Goal: Task Accomplishment & Management: Complete application form

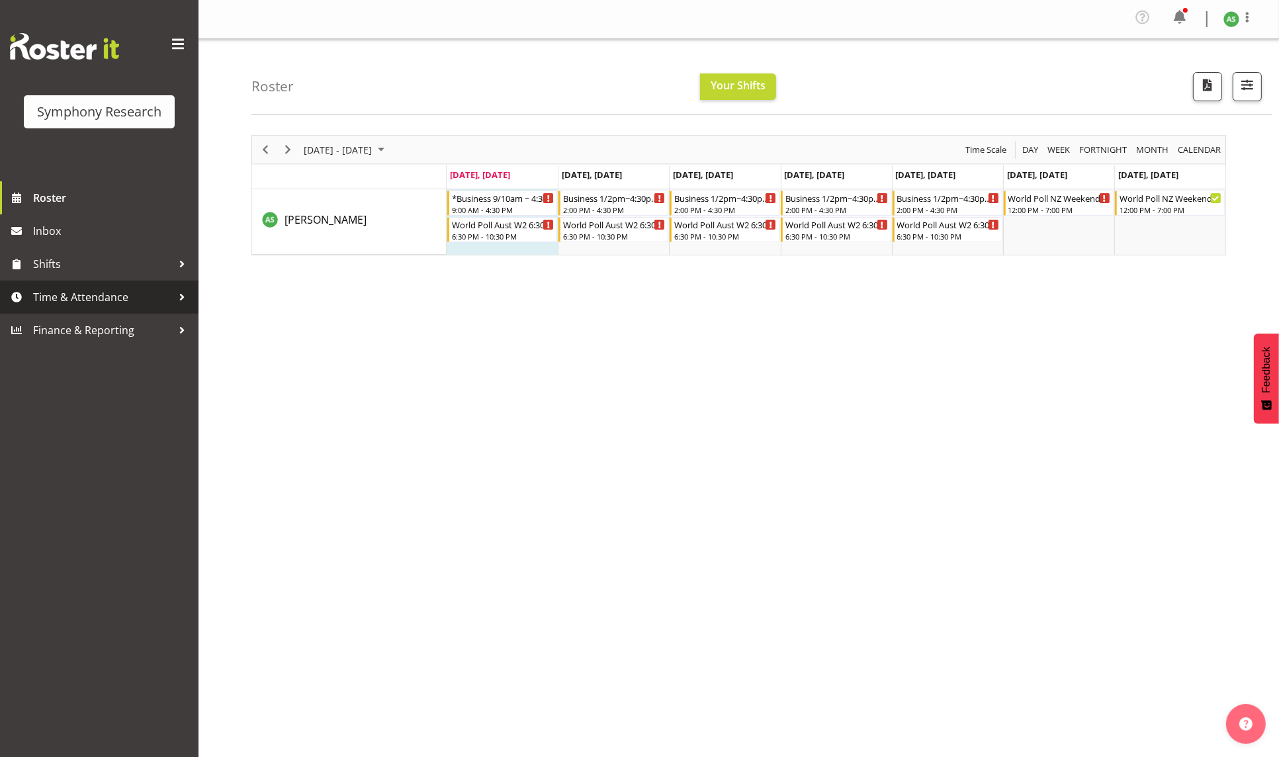
click at [58, 296] on span "Time & Attendance" at bounding box center [102, 297] width 139 height 20
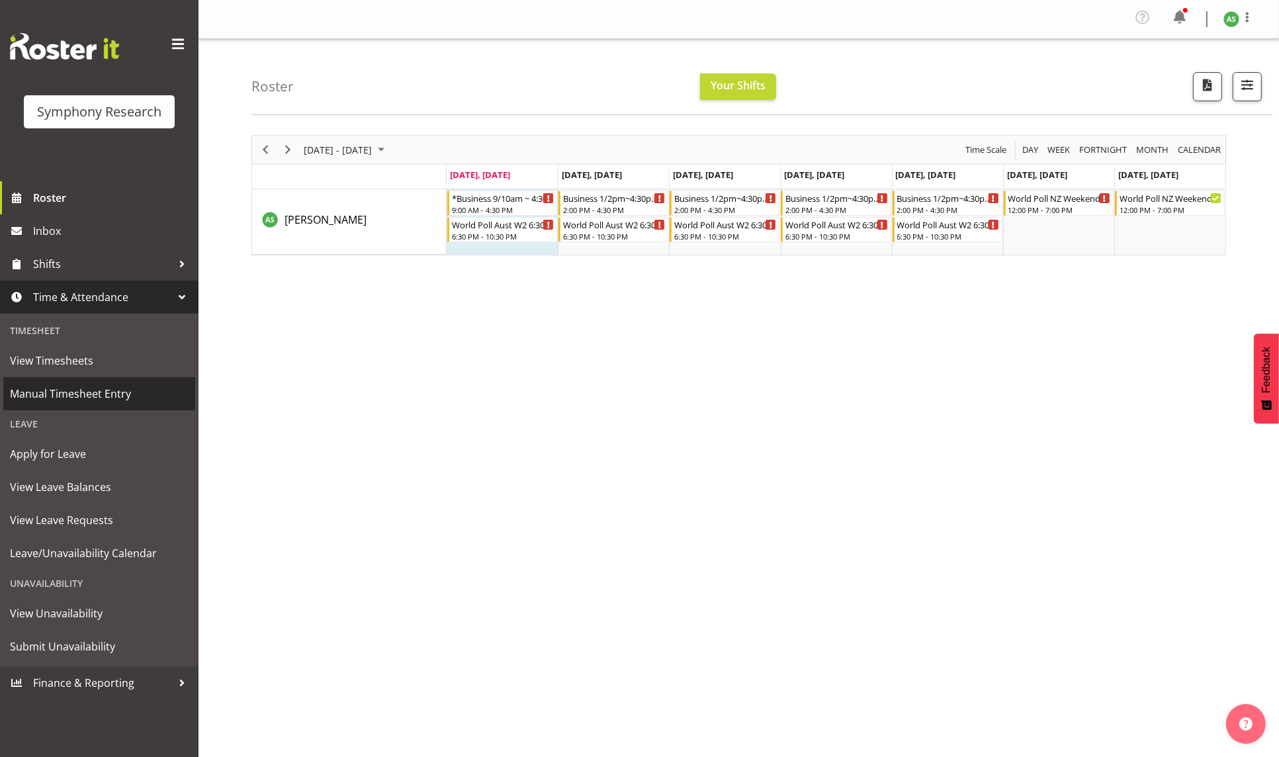
click at [58, 332] on span "Manual Timesheet Entry" at bounding box center [99, 394] width 179 height 20
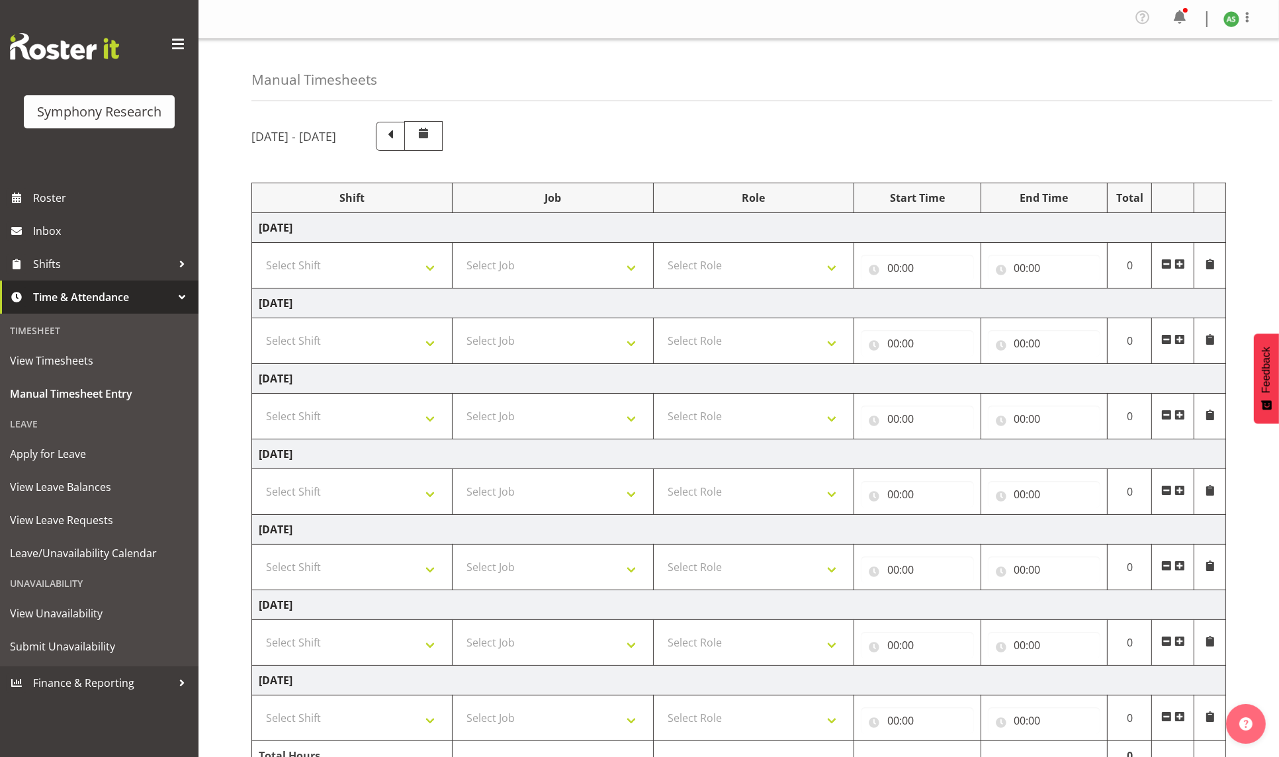
click at [1182, 262] on span at bounding box center [1180, 264] width 11 height 11
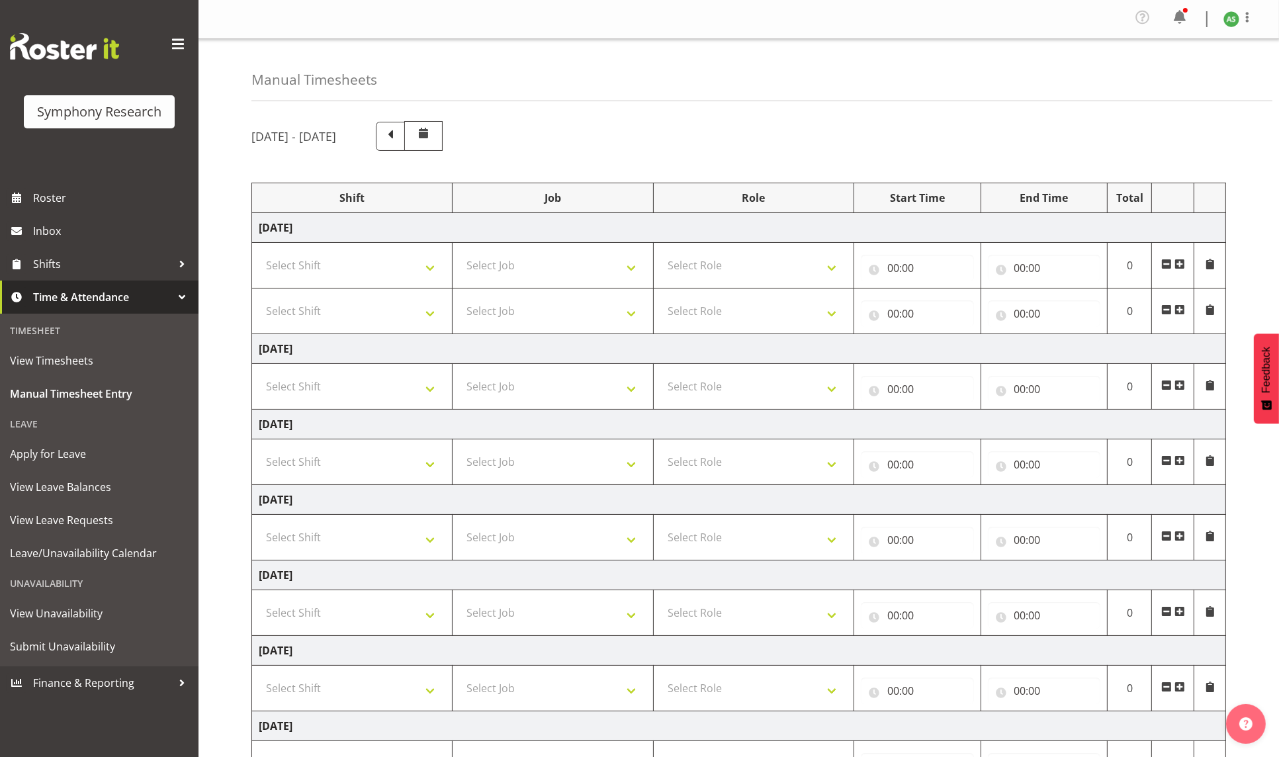
click at [1182, 262] on span at bounding box center [1180, 264] width 11 height 11
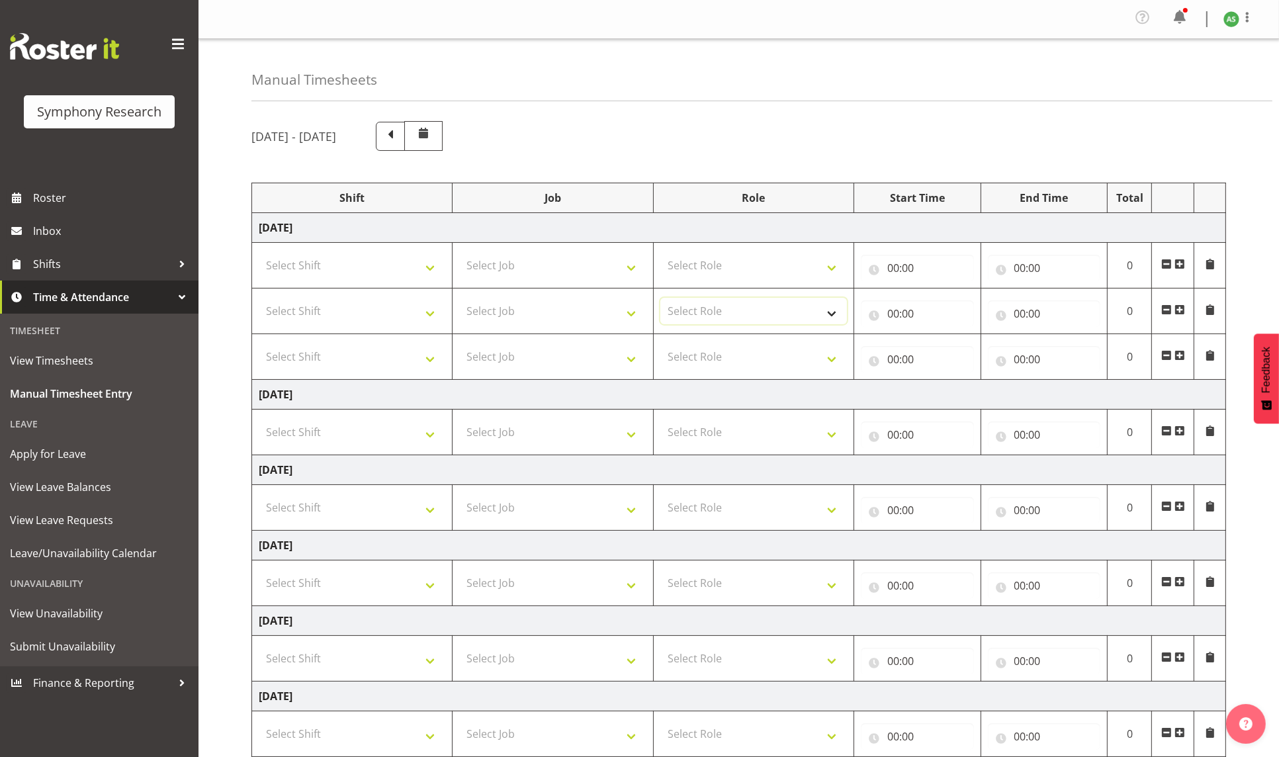
click at [793, 314] on select "Select Role Briefing Interviewing" at bounding box center [753, 311] width 187 height 26
select select "47"
click at [660, 300] on select "Select Role Briefing Interviewing" at bounding box center [753, 311] width 187 height 26
click at [792, 274] on select "Select Role Briefing Interviewing" at bounding box center [753, 265] width 187 height 26
select select "47"
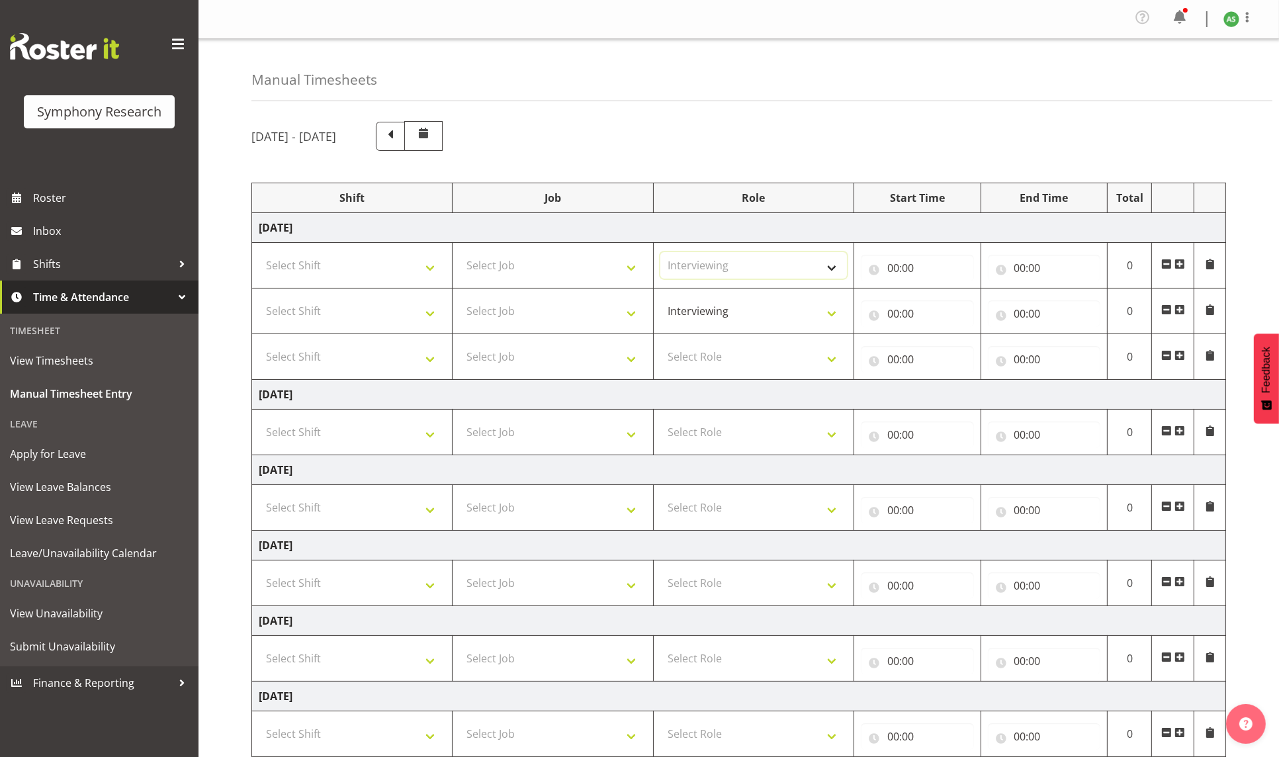
click at [660, 254] on select "Select Role Briefing Interviewing" at bounding box center [753, 265] width 187 height 26
click at [793, 308] on select "Briefing Interviewing" at bounding box center [753, 311] width 187 height 26
select select "297"
click at [660, 300] on select "Briefing Interviewing" at bounding box center [753, 311] width 187 height 26
click at [788, 353] on select "Select Role Briefing Interviewing" at bounding box center [753, 356] width 187 height 26
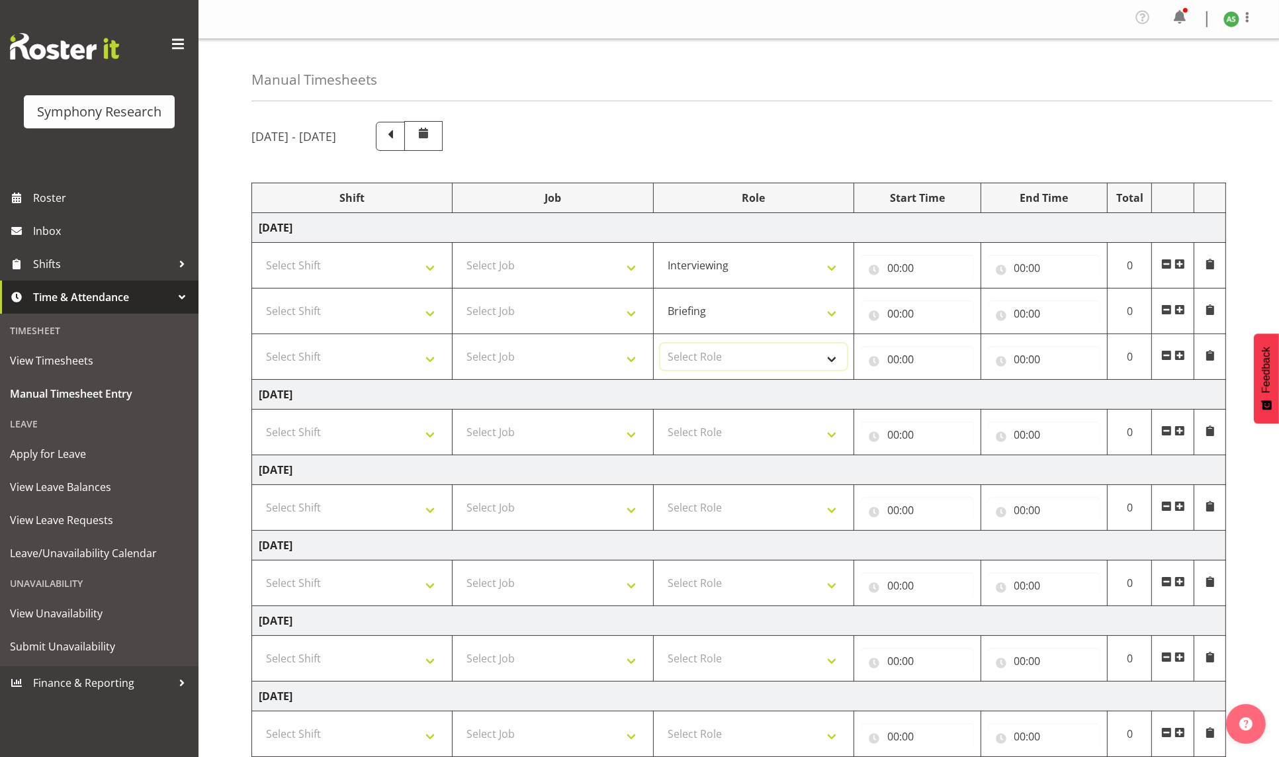
select select "47"
click at [660, 346] on select "Select Role Briefing Interviewing" at bounding box center [753, 356] width 187 height 26
click at [579, 274] on select "Select Job 550060 IF Admin 553492 World Poll Aus Wave 2 Main 2025 553493 World …" at bounding box center [552, 265] width 187 height 26
click at [419, 265] on select "Select Shift !!Weekend Residential (Roster IT Shift Label) *Business 9/10am ~ 4…" at bounding box center [352, 265] width 187 height 26
select select "26078"
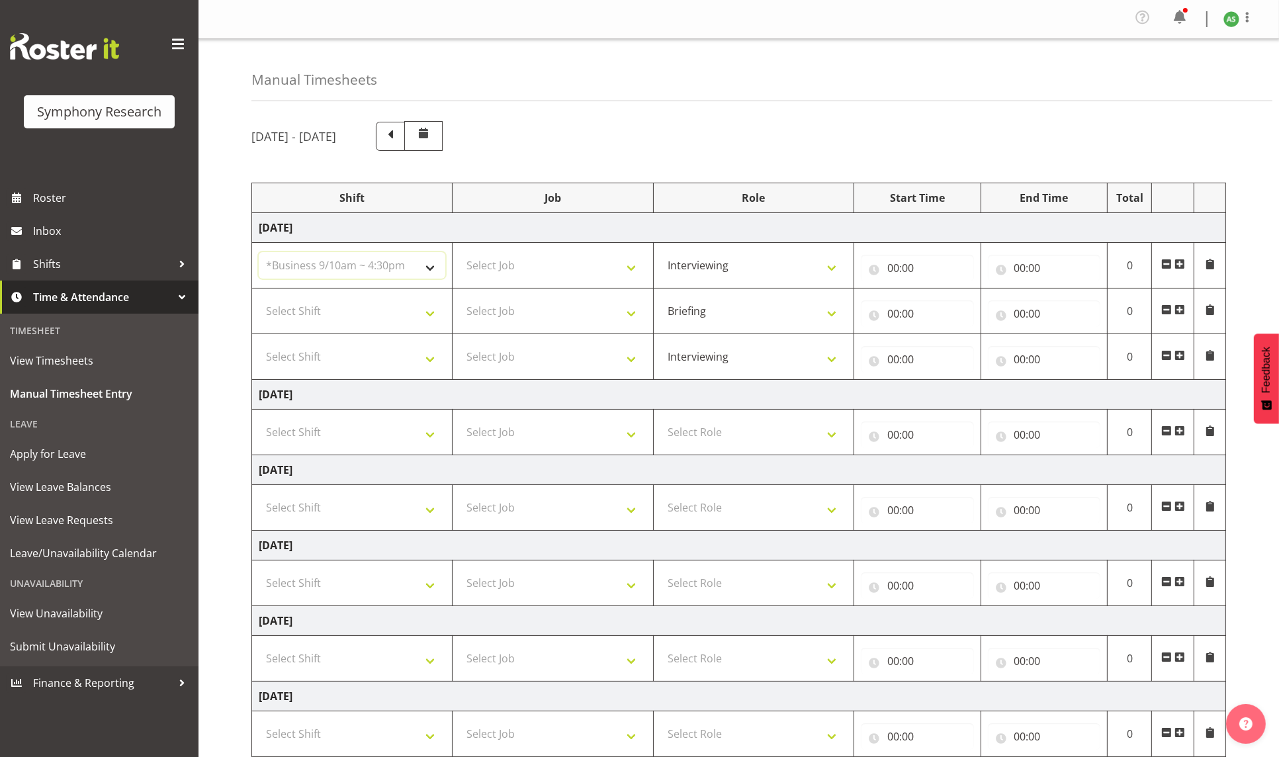
click at [259, 254] on select "Select Shift !!Weekend Residential (Roster IT Shift Label) *Business 9/10am ~ 4…" at bounding box center [352, 265] width 187 height 26
click at [404, 309] on select "Select Shift !!Weekend Residential (Roster IT Shift Label) *Business 9/10am ~ 4…" at bounding box center [352, 311] width 187 height 26
select select "26078"
click at [259, 300] on select "Select Shift !!Weekend Residential (Roster IT Shift Label) *Business 9/10am ~ 4…" at bounding box center [352, 311] width 187 height 26
click at [893, 266] on input "00:00" at bounding box center [917, 268] width 113 height 26
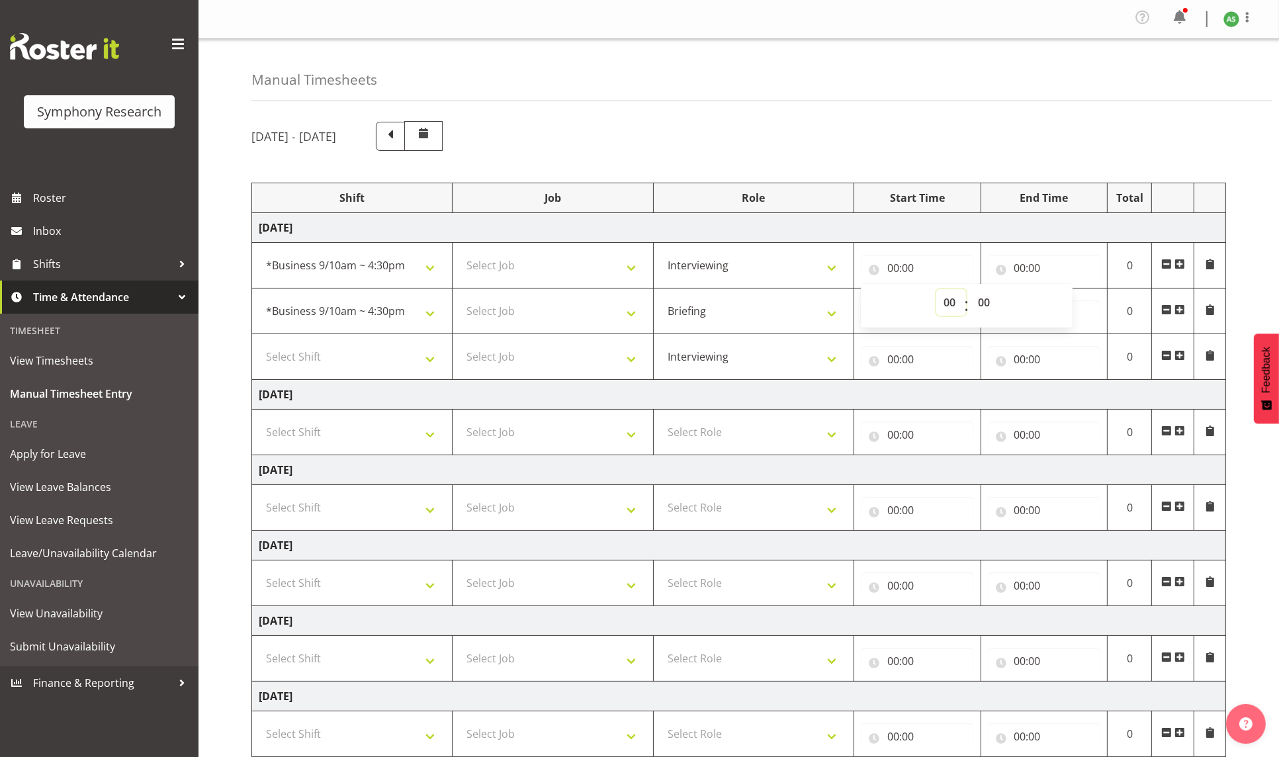
click at [948, 296] on select "00 01 02 03 04 05 06 07 08 09 10 11 12 13 14 15 16 17 18 19 20 21 22 23" at bounding box center [951, 302] width 30 height 26
select select "10"
click at [936, 291] on select "00 01 02 03 04 05 06 07 08 09 10 11 12 13 14 15 16 17 18 19 20 21 22 23" at bounding box center [951, 302] width 30 height 26
type input "10:00"
click at [1018, 270] on input "00:00" at bounding box center [1044, 268] width 113 height 26
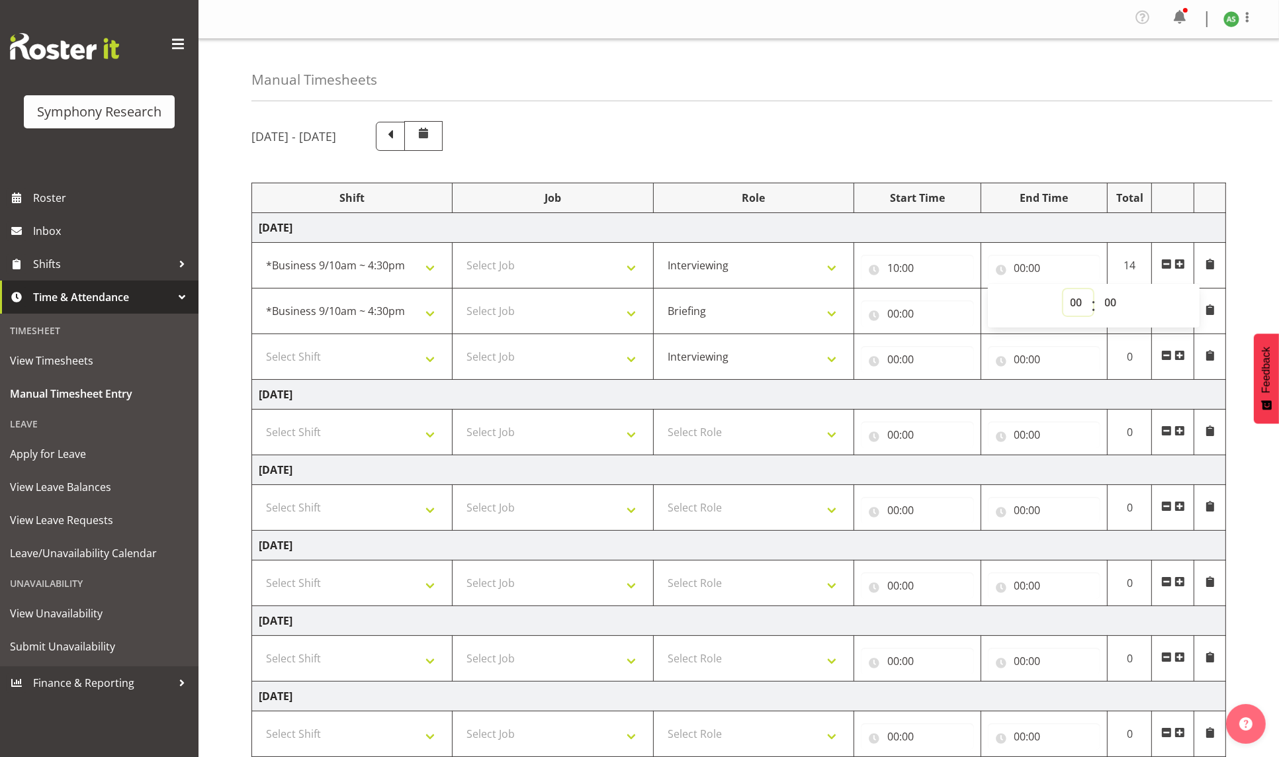
click at [1073, 297] on select "00 01 02 03 04 05 06 07 08 09 10 11 12 13 14 15 16 17 18 19 20 21 22 23" at bounding box center [1078, 302] width 30 height 26
select select "12"
click at [1063, 291] on select "00 01 02 03 04 05 06 07 08 09 10 11 12 13 14 15 16 17 18 19 20 21 22 23" at bounding box center [1078, 302] width 30 height 26
type input "12:00"
click at [627, 263] on select "Select Job 550060 IF Admin 553492 World Poll Aus Wave 2 Main 2025 553493 World …" at bounding box center [552, 265] width 187 height 26
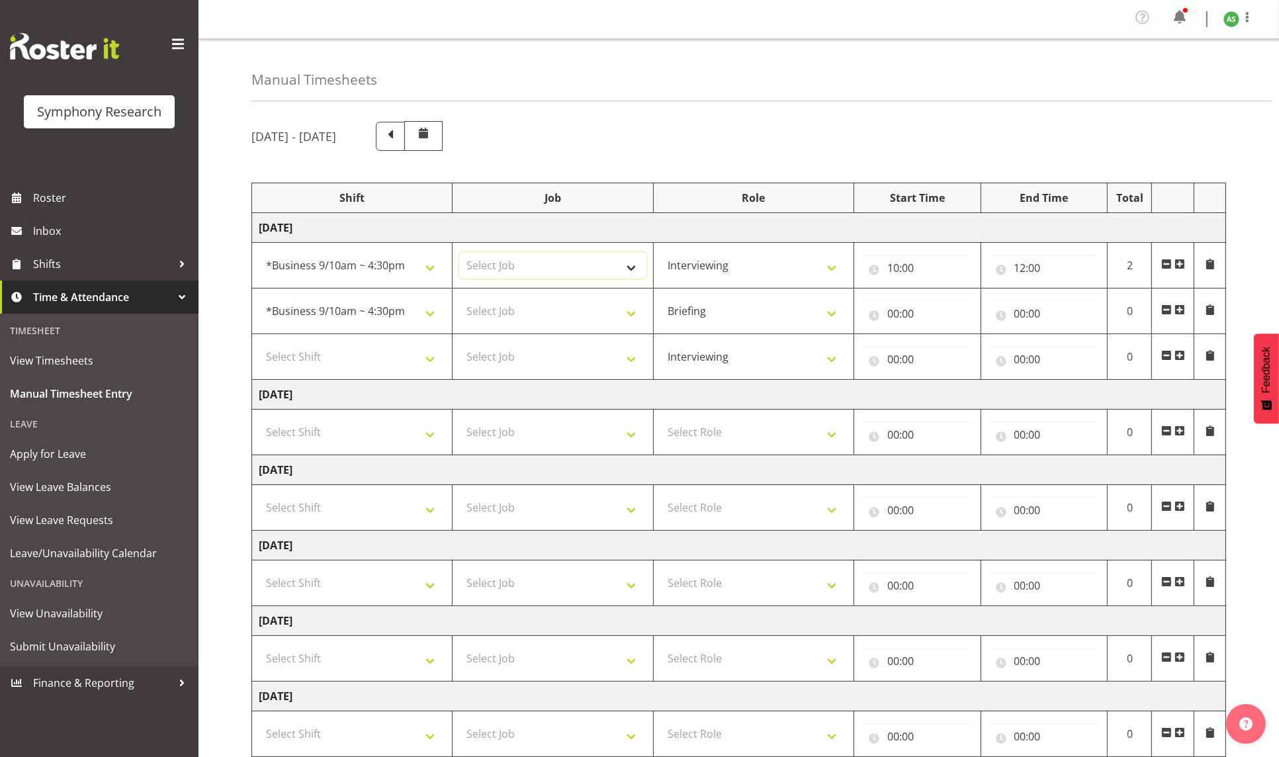
select select "10576"
click at [459, 254] on select "Select Job 550060 IF Admin 553492 World Poll Aus Wave 2 Main 2025 553493 World …" at bounding box center [552, 265] width 187 height 26
click at [523, 312] on select "Select Job 550060 IF Admin 553492 World Poll Aus Wave 2 Main 2025 553493 World …" at bounding box center [552, 311] width 187 height 26
select select "10587"
click at [459, 300] on select "Select Job 550060 IF Admin 553492 World Poll Aus Wave 2 Main 2025 553493 World …" at bounding box center [552, 311] width 187 height 26
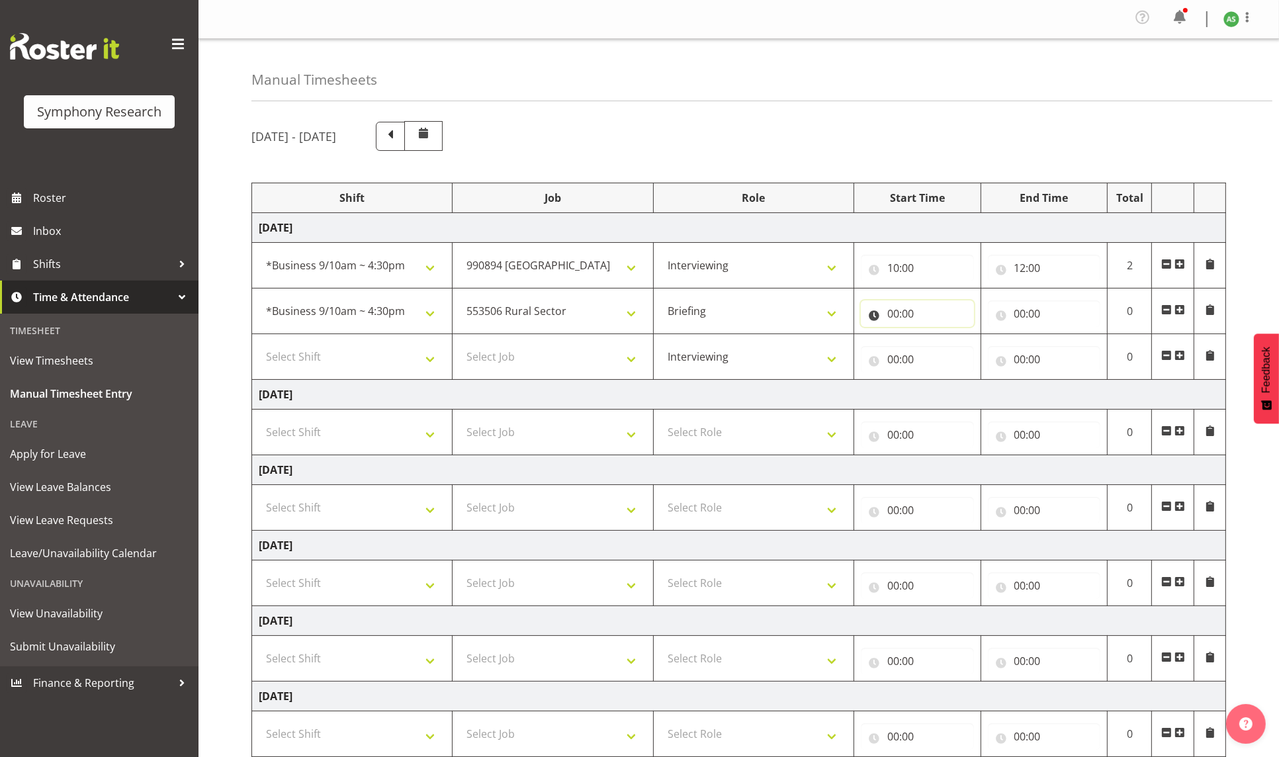
click at [891, 315] on input "00:00" at bounding box center [917, 313] width 113 height 26
click at [946, 349] on select "00 01 02 03 04 05 06 07 08 09 10 11 12 13 14 15 16 17 18 19 20 21 22 23" at bounding box center [951, 348] width 30 height 26
select select "12"
click at [936, 337] on select "00 01 02 03 04 05 06 07 08 09 10 11 12 13 14 15 16 17 18 19 20 21 22 23" at bounding box center [951, 348] width 30 height 26
type input "12:00"
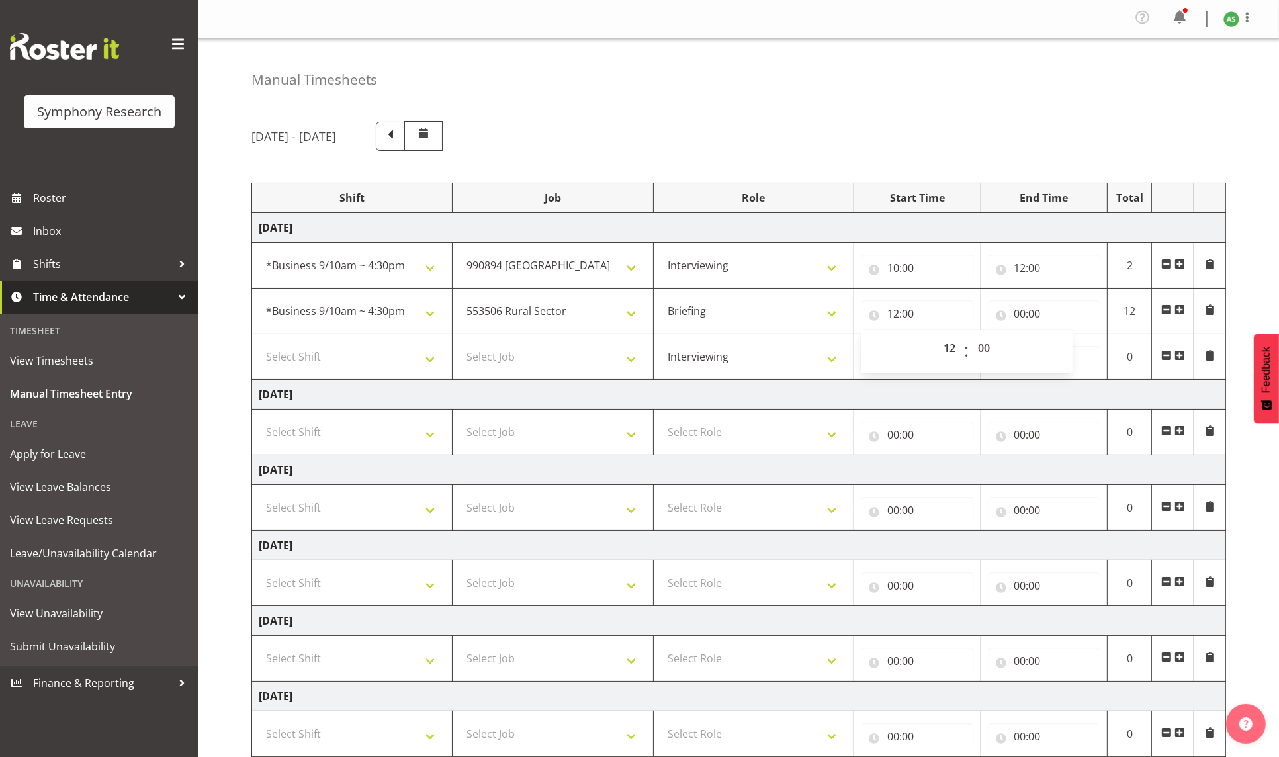
click at [1178, 352] on span at bounding box center [1180, 355] width 11 height 11
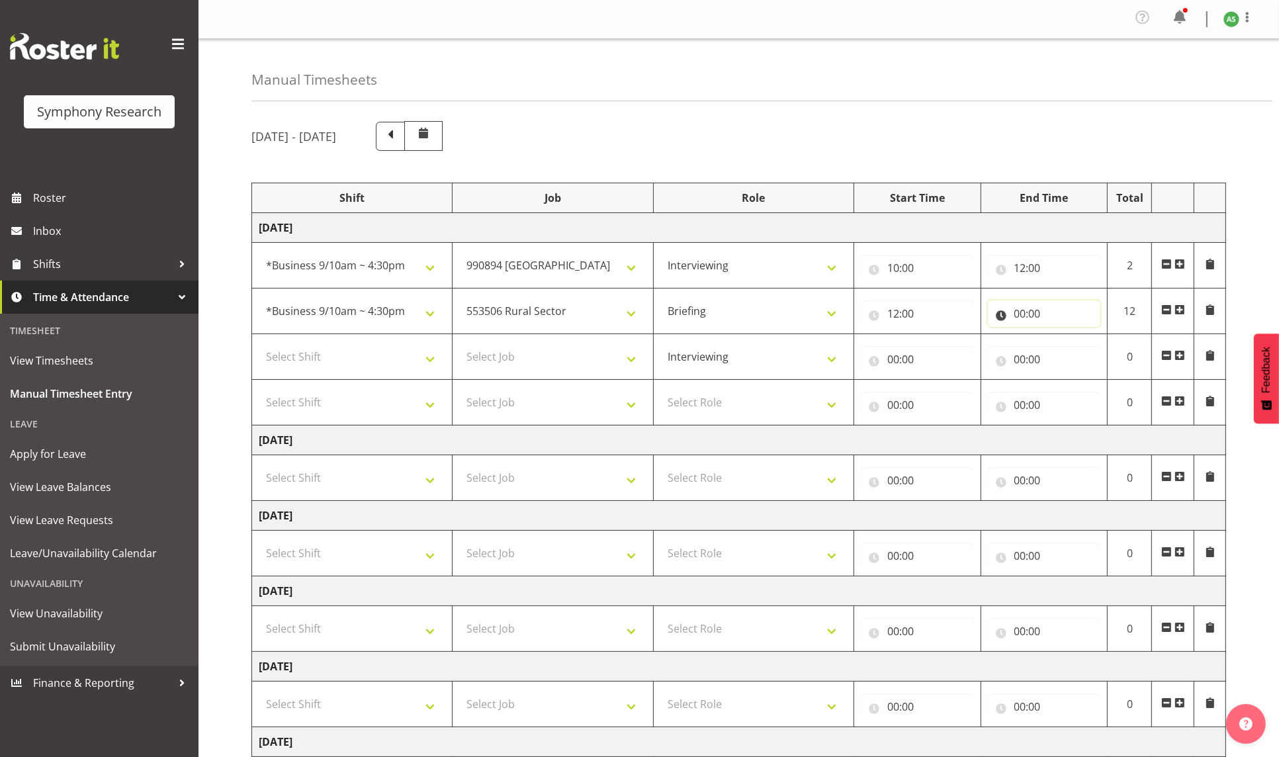
click at [1022, 312] on input "00:00" at bounding box center [1044, 313] width 113 height 26
click at [1074, 347] on select "00 01 02 03 04 05 06 07 08 09 10 11 12 13 14 15 16 17 18 19 20 21 22 23" at bounding box center [1078, 348] width 30 height 26
select select "12"
click at [1063, 337] on select "00 01 02 03 04 05 06 07 08 09 10 11 12 13 14 15 16 17 18 19 20 21 22 23" at bounding box center [1078, 348] width 30 height 26
type input "12:00"
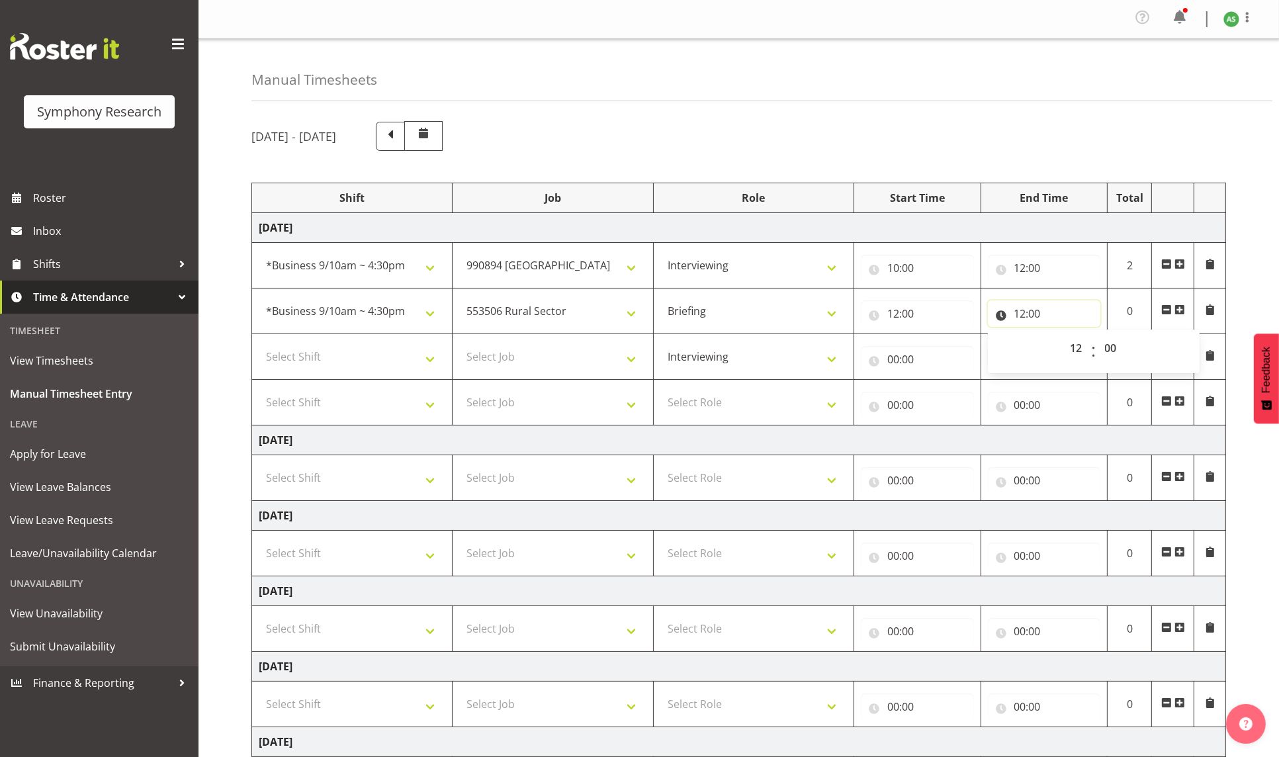
click at [1040, 311] on input "12:00" at bounding box center [1044, 313] width 113 height 26
click at [1035, 313] on input "12:00" at bounding box center [1044, 313] width 113 height 26
click at [1109, 347] on select "00 01 02 03 04 05 06 07 08 09 10 11 12 13 14 15 16 17 18 19 20 21 22 23 24 25 2…" at bounding box center [1113, 348] width 30 height 26
click at [1119, 351] on select "00 01 02 03 04 05 06 07 08 09 10 11 12 13 14 15 16 17 18 19 20 21 22 23 24 25 2…" at bounding box center [1113, 348] width 30 height 26
select select "40"
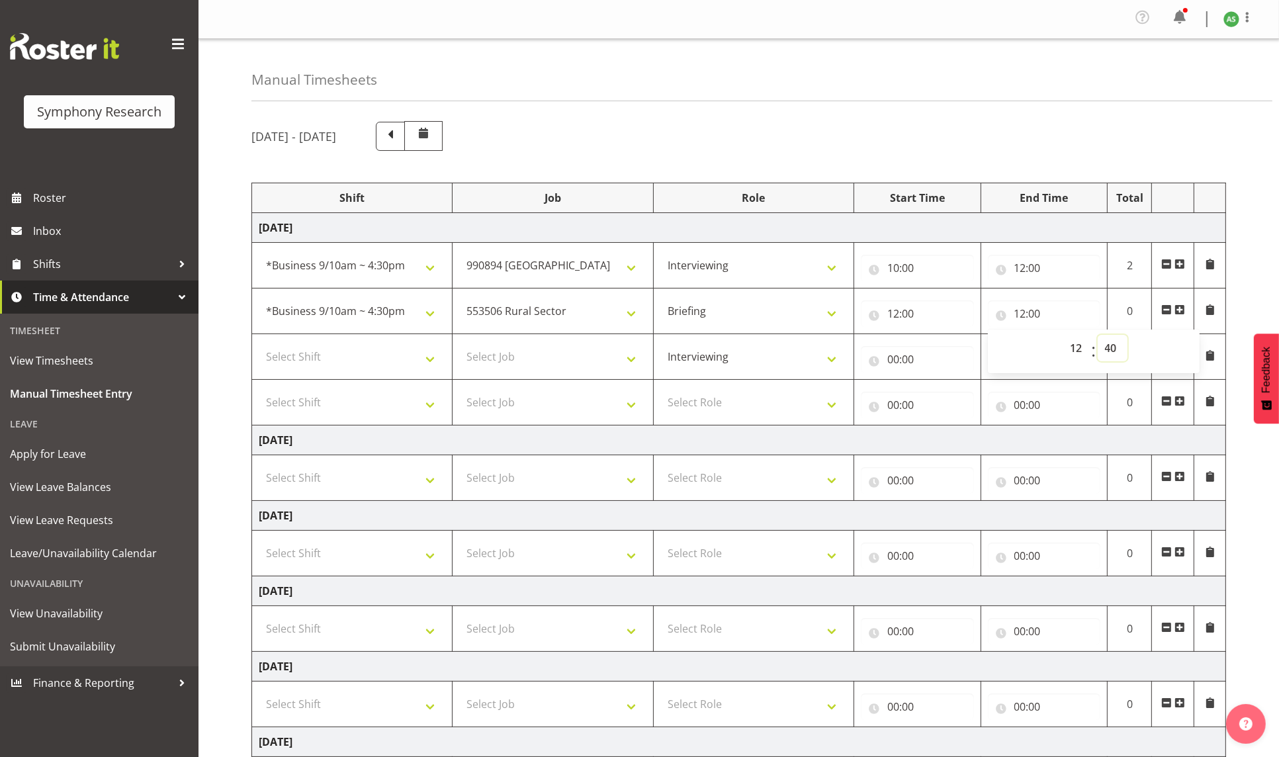
click at [1098, 337] on select "00 01 02 03 04 05 06 07 08 09 10 11 12 13 14 15 16 17 18 19 20 21 22 23 24 25 2…" at bounding box center [1113, 348] width 30 height 26
type input "12:40"
click at [613, 361] on select "Select Job 550060 IF Admin 553492 World Poll Aus Wave 2 Main 2025 553493 World …" at bounding box center [552, 356] width 187 height 26
click at [777, 355] on select "Briefing Interviewing" at bounding box center [753, 356] width 187 height 26
click at [576, 353] on select "Select Job 550060 IF Admin 553492 World Poll Aus Wave 2 Main 2025 553493 World …" at bounding box center [552, 356] width 187 height 26
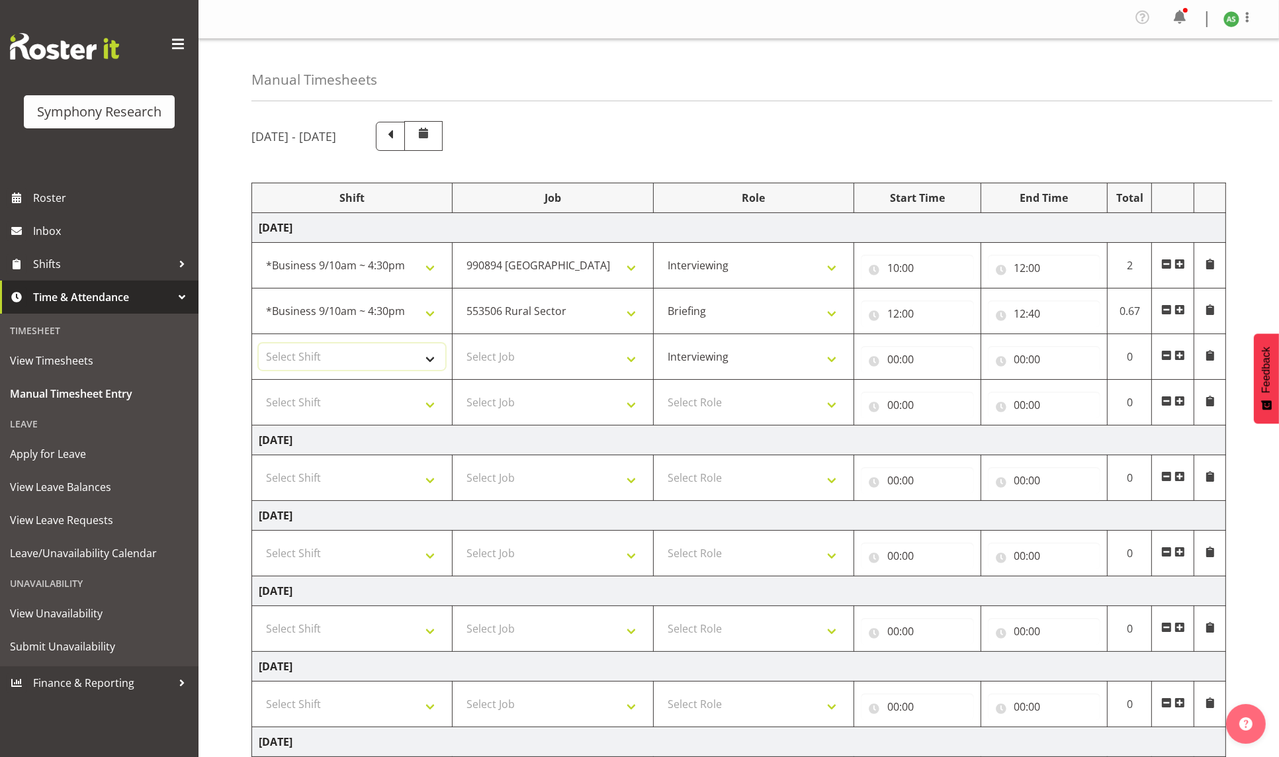
click at [419, 351] on select "Select Shift !!Weekend Residential (Roster IT Shift Label) *Business 9/10am ~ 4…" at bounding box center [352, 356] width 187 height 26
click at [620, 351] on select "Select Job 550060 IF Admin 553492 World Poll Aus Wave 2 Main 2025 553493 World …" at bounding box center [552, 356] width 187 height 26
select select "10587"
click at [459, 346] on select "Select Job 550060 IF Admin 553492 World Poll Aus Wave 2 Main 2025 553493 World …" at bounding box center [552, 356] width 187 height 26
click at [429, 351] on select "Select Shift !!Weekend Residential (Roster IT Shift Label) *Business 9/10am ~ 4…" at bounding box center [352, 356] width 187 height 26
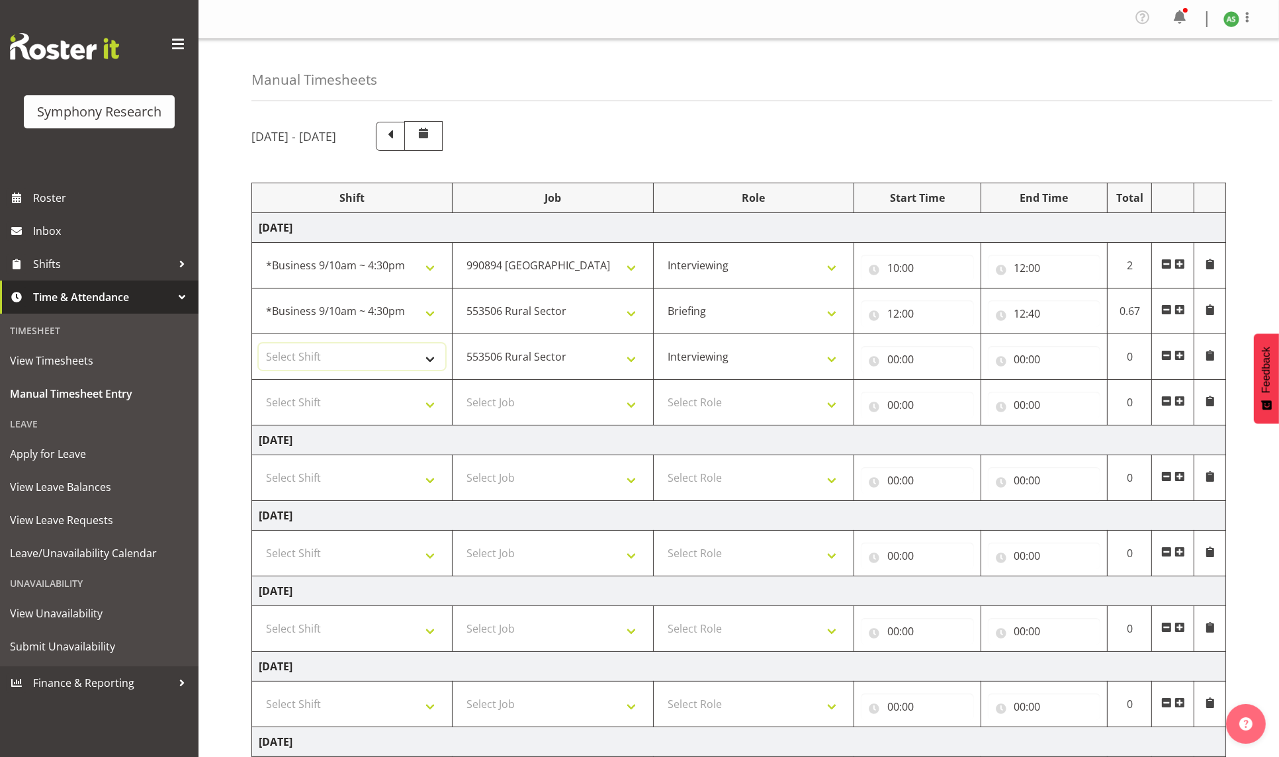
select select "26078"
click at [259, 346] on select "Select Shift !!Weekend Residential (Roster IT Shift Label) *Business 9/10am ~ 4…" at bounding box center [352, 356] width 187 height 26
click at [897, 361] on input "00:00" at bounding box center [917, 359] width 113 height 26
click at [951, 397] on select "00 01 02 03 04 05 06 07 08 09 10 11 12 13 14 15 16 17 18 19 20 21 22 23" at bounding box center [951, 393] width 30 height 26
select select "12"
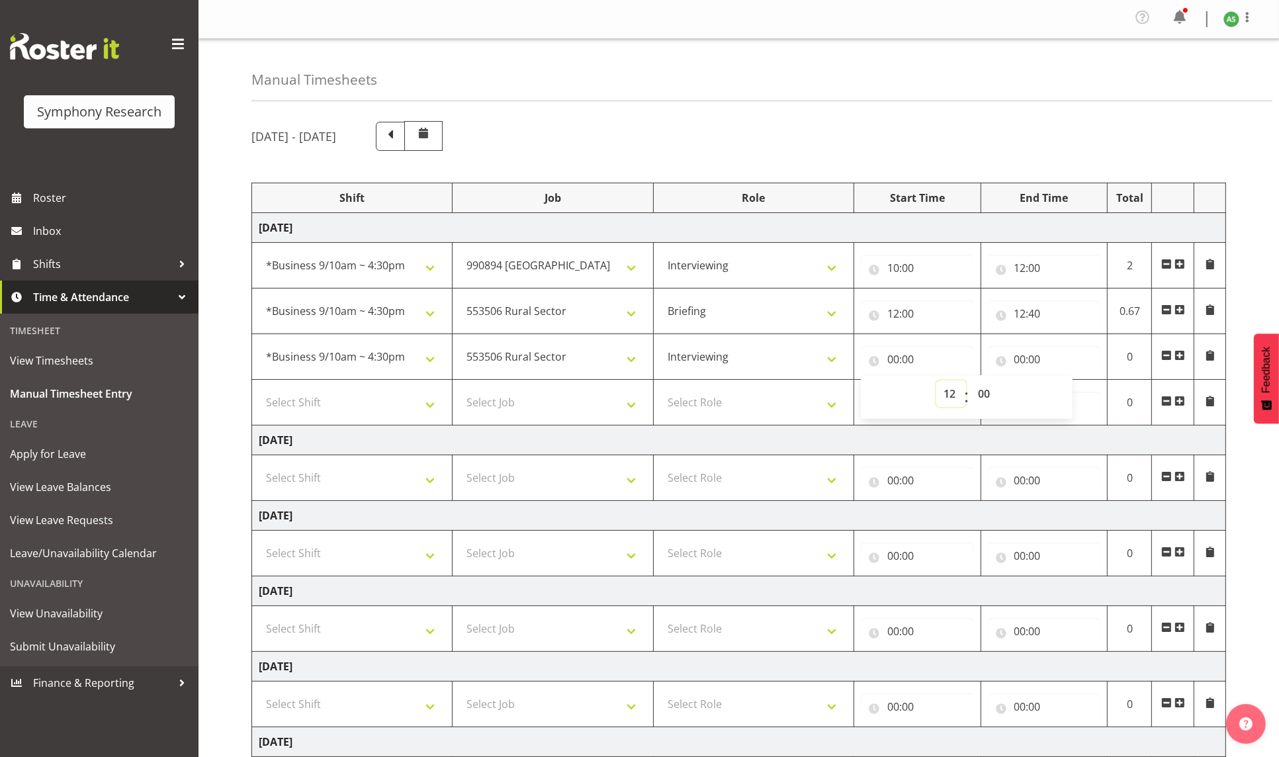
click at [936, 383] on select "00 01 02 03 04 05 06 07 08 09 10 11 12 13 14 15 16 17 18 19 20 21 22 23" at bounding box center [951, 393] width 30 height 26
type input "12:00"
click at [914, 360] on input "12:00" at bounding box center [917, 359] width 113 height 26
click at [912, 363] on input "12:00" at bounding box center [917, 359] width 113 height 26
click at [987, 396] on select "00 01 02 03 04 05 06 07 08 09 10 11 12 13 14 15 16 17 18 19 20 21 22 23 24 25 2…" at bounding box center [986, 393] width 30 height 26
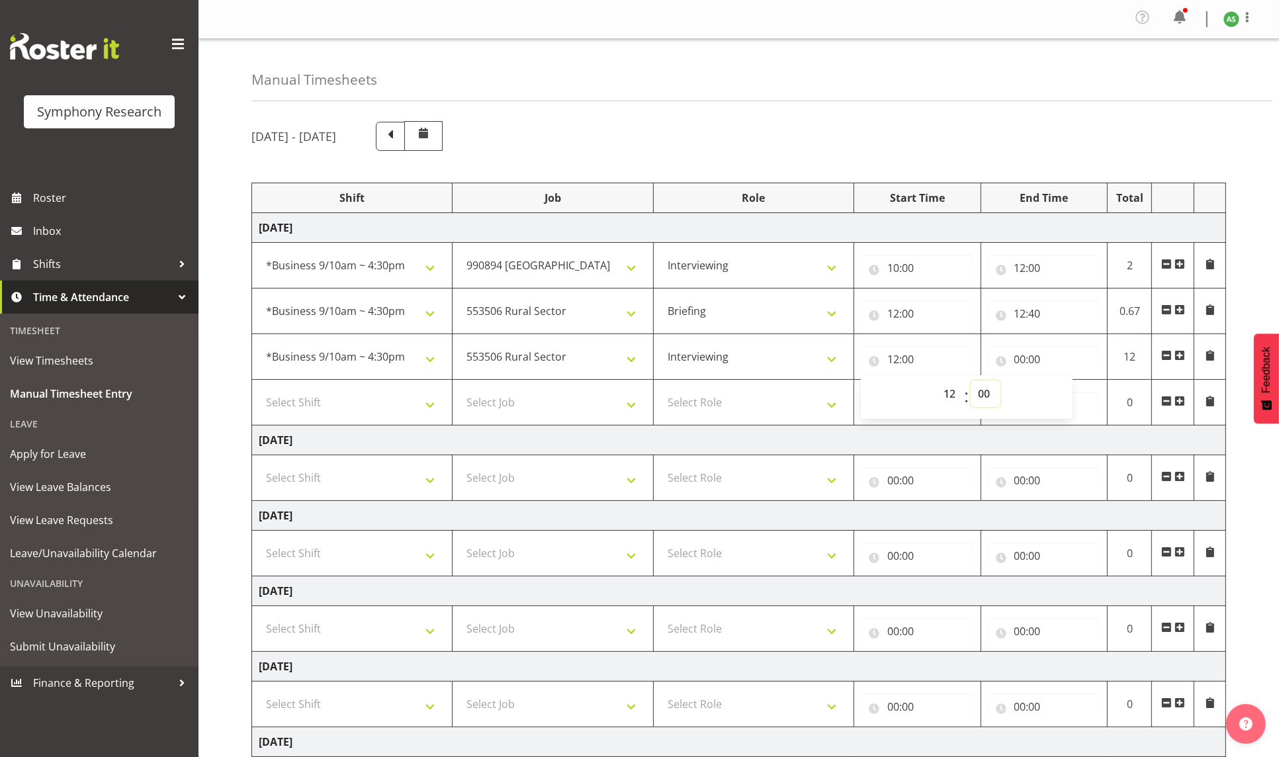
select select "40"
click at [971, 383] on select "00 01 02 03 04 05 06 07 08 09 10 11 12 13 14 15 16 17 18 19 20 21 22 23 24 25 2…" at bounding box center [986, 393] width 30 height 26
type input "12:40"
click at [1019, 360] on input "00:00" at bounding box center [1044, 359] width 113 height 26
click at [1077, 391] on select "00 01 02 03 04 05 06 07 08 09 10 11 12 13 14 15 16 17 18 19 20 21 22 23" at bounding box center [1078, 393] width 30 height 26
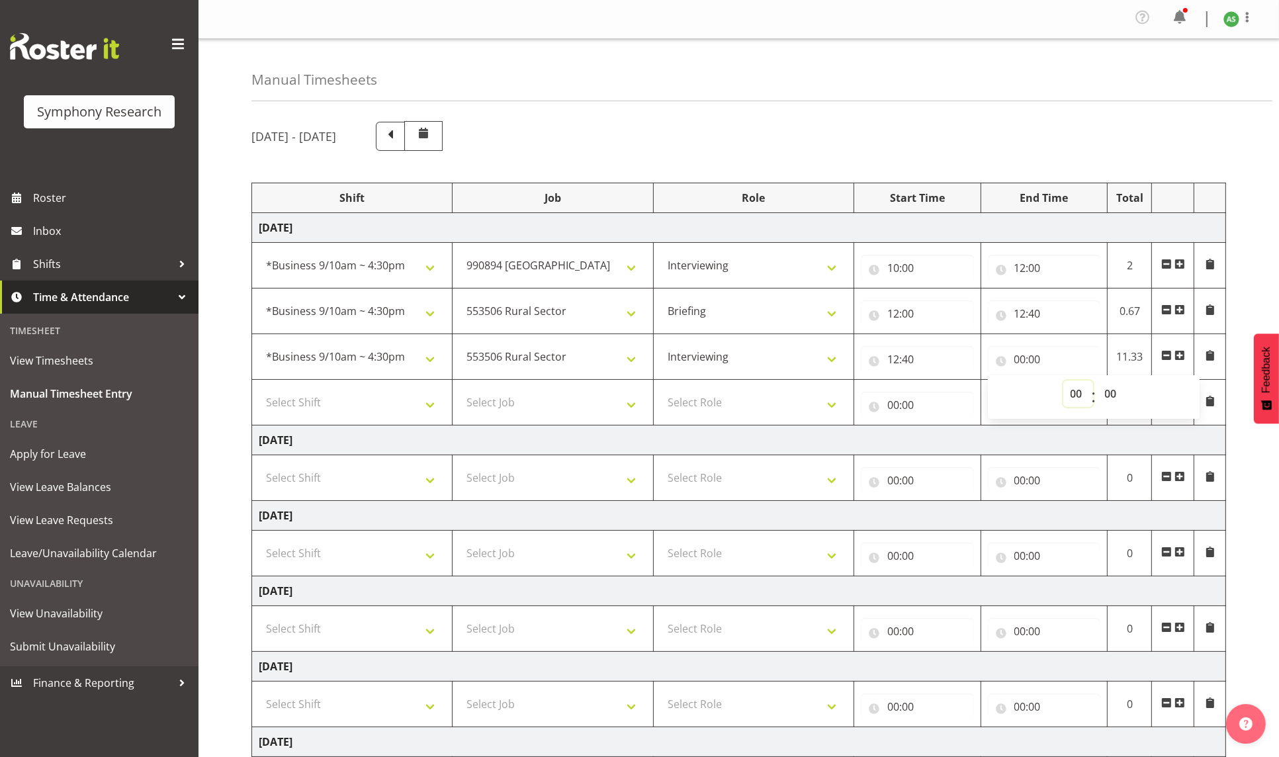
select select "14"
click at [1063, 383] on select "00 01 02 03 04 05 06 07 08 09 10 11 12 13 14 15 16 17 18 19 20 21 22 23" at bounding box center [1078, 393] width 30 height 26
type input "14:00"
click at [1038, 360] on input "14:00" at bounding box center [1044, 359] width 113 height 26
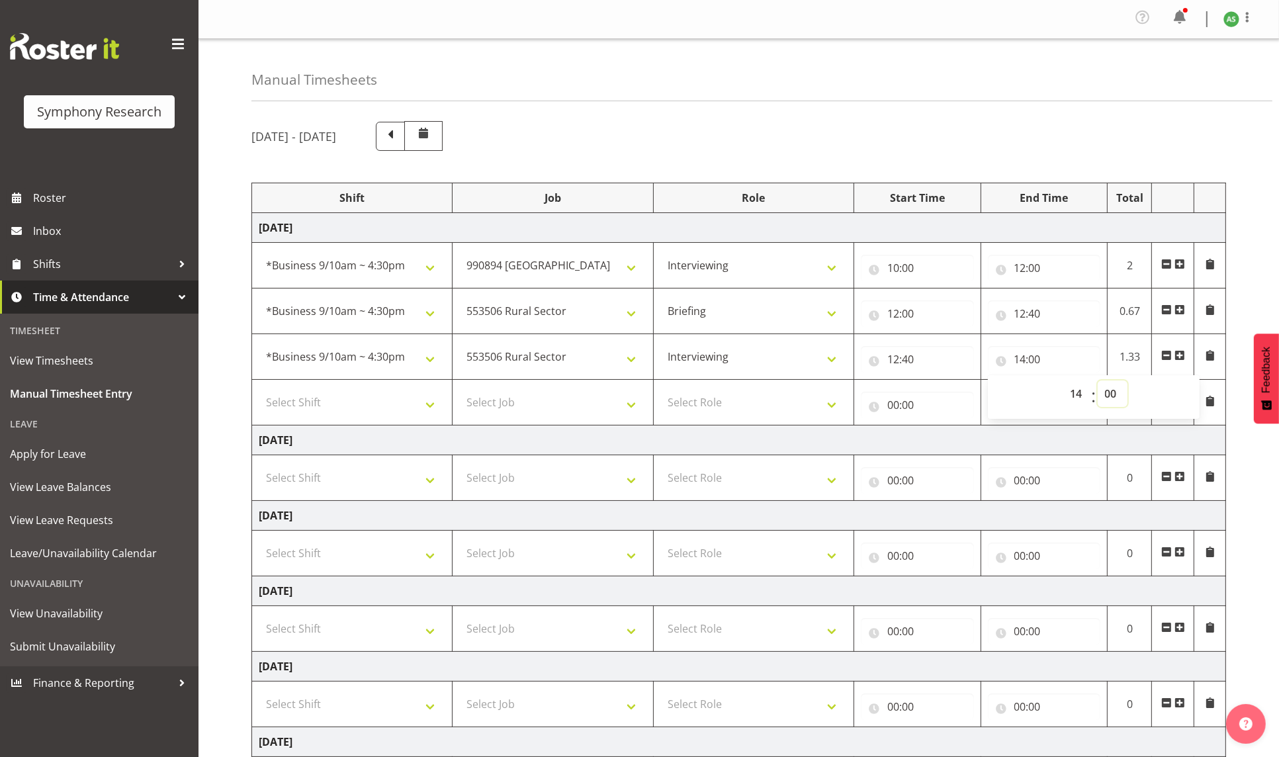
drag, startPoint x: 1114, startPoint y: 392, endPoint x: 1110, endPoint y: 386, distance: 7.2
click at [1114, 392] on select "00 01 02 03 04 05 06 07 08 09 10 11 12 13 14 15 16 17 18 19 20 21 22 23 24 25 2…" at bounding box center [1113, 393] width 30 height 26
select select "30"
click at [1098, 383] on select "00 01 02 03 04 05 06 07 08 09 10 11 12 13 14 15 16 17 18 19 20 21 22 23 24 25 2…" at bounding box center [1113, 393] width 30 height 26
type input "14:30"
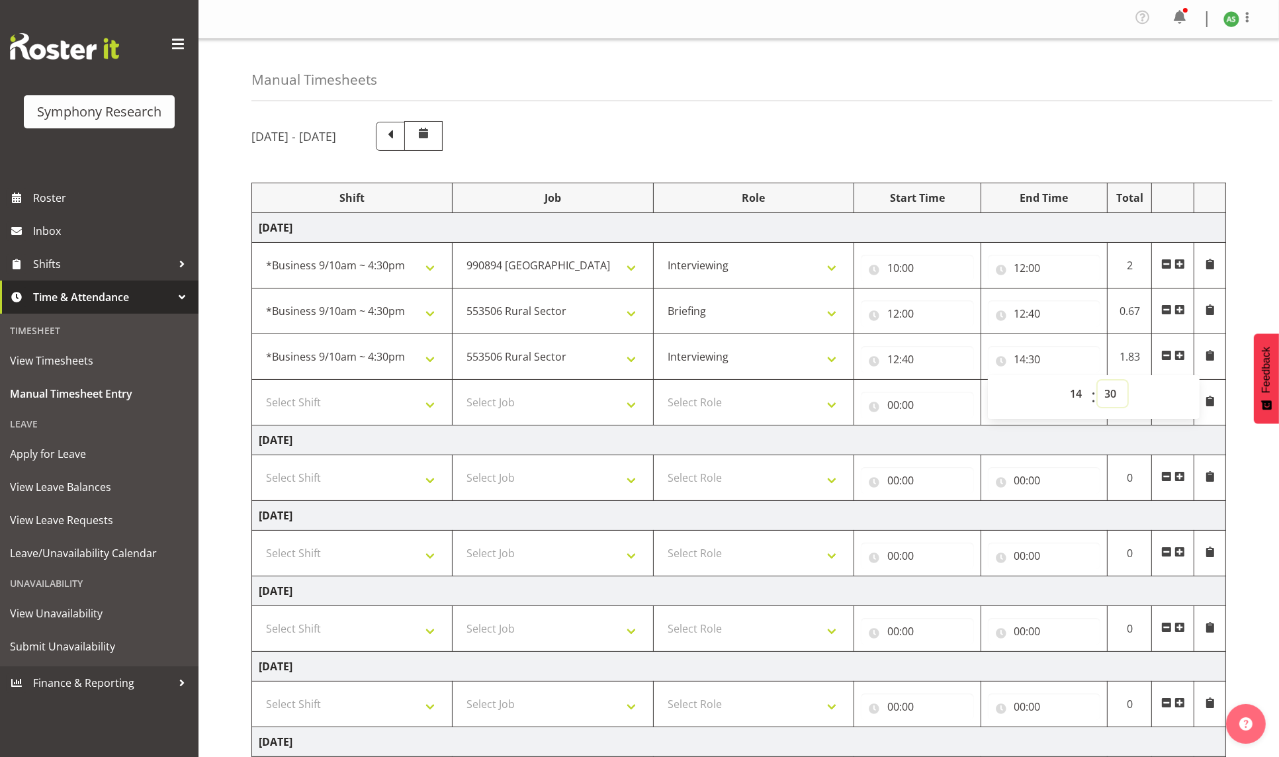
click at [1116, 386] on select "00 01 02 03 04 05 06 07 08 09 10 11 12 13 14 15 16 17 18 19 20 21 22 23 24 25 2…" at bounding box center [1113, 393] width 30 height 26
click at [1098, 383] on select "00 01 02 03 04 05 06 07 08 09 10 11 12 13 14 15 16 17 18 19 20 21 22 23 24 25 2…" at bounding box center [1113, 393] width 30 height 26
click at [1020, 363] on input "14:30" at bounding box center [1044, 359] width 113 height 26
click at [1038, 361] on input "14:30" at bounding box center [1044, 359] width 113 height 26
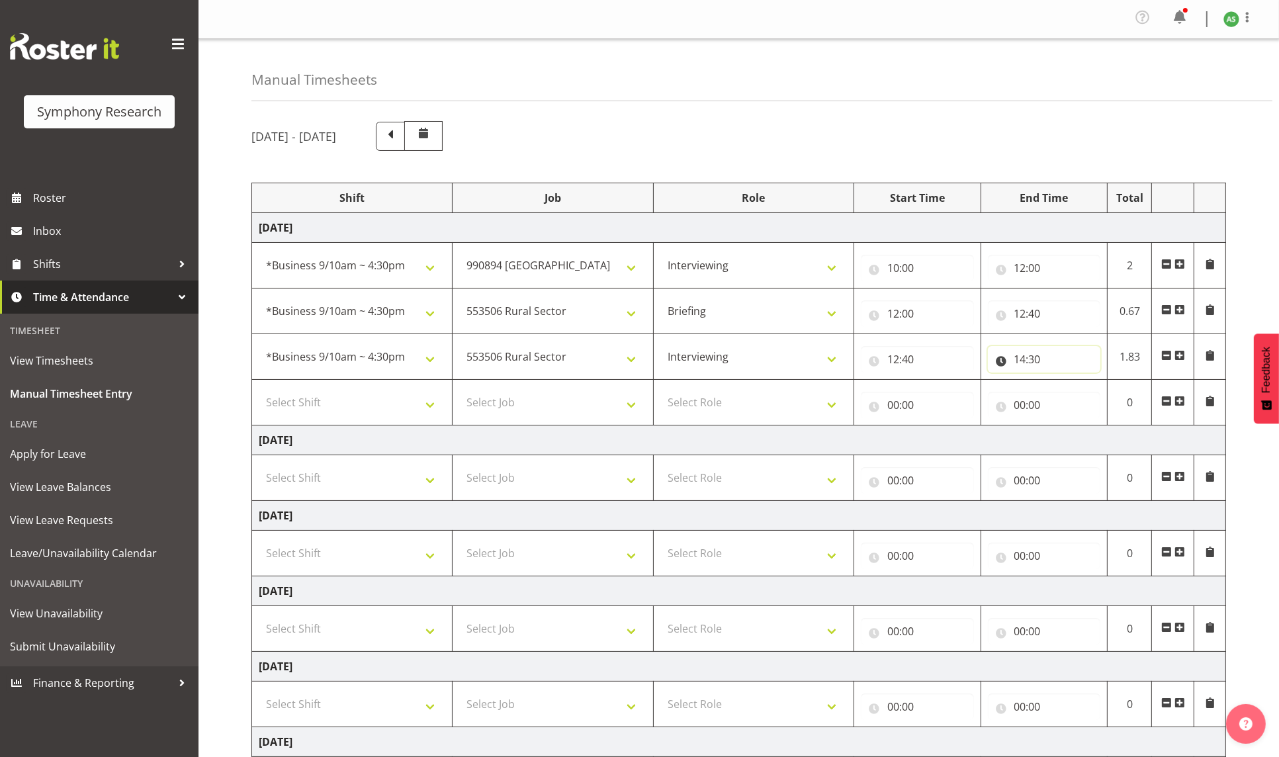
click at [1037, 361] on input "14:30" at bounding box center [1044, 359] width 113 height 26
click at [1117, 396] on select "00 01 02 03 04 05 06 07 08 09 10 11 12 13 14 15 16 17 18 19 20 21 22 23 24 25 2…" at bounding box center [1113, 393] width 30 height 26
select select "0"
click at [1098, 383] on select "00 01 02 03 04 05 06 07 08 09 10 11 12 13 14 15 16 17 18 19 20 21 22 23 24 25 2…" at bounding box center [1113, 393] width 30 height 26
type input "14:00"
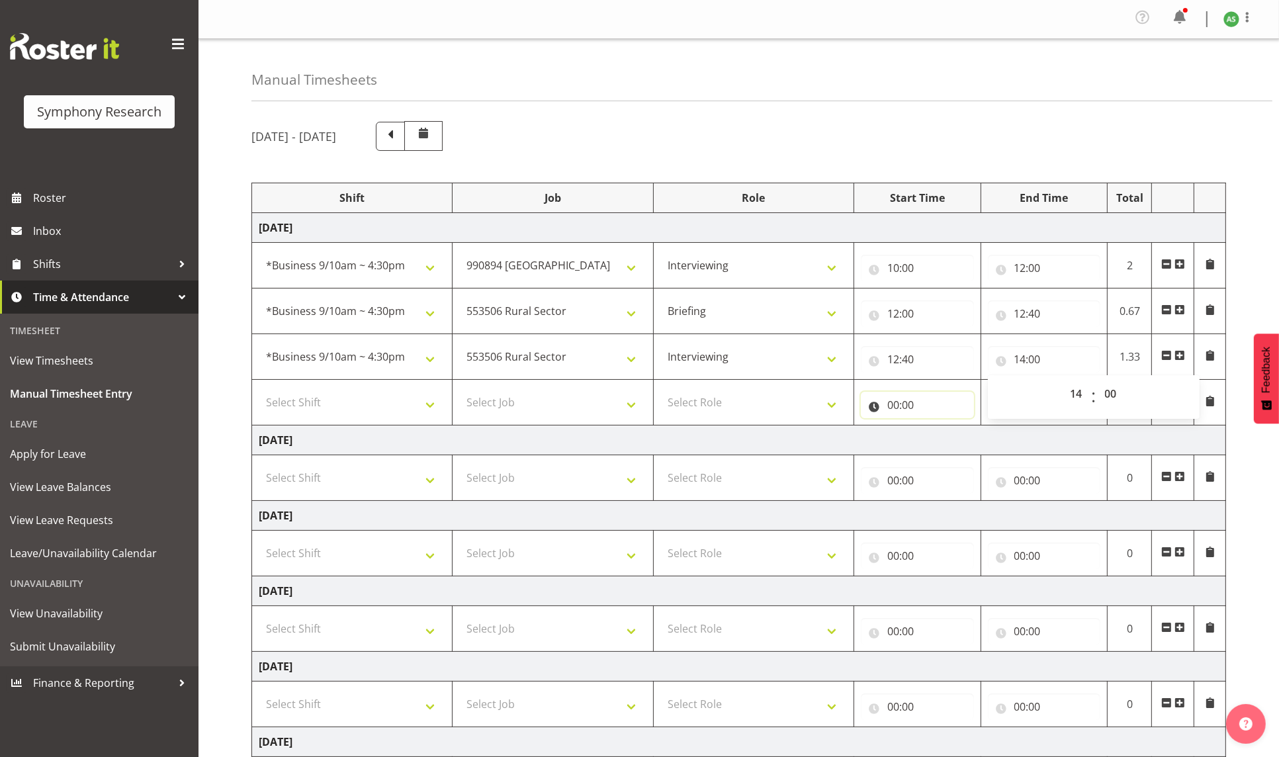
click at [897, 409] on input "00:00" at bounding box center [917, 405] width 113 height 26
click at [951, 438] on select "00 01 02 03 04 05 06 07 08 09 10 11 12 13 14 15 16 17 18 19 20 21 22 23" at bounding box center [951, 439] width 30 height 26
select select "14"
click at [936, 429] on select "00 01 02 03 04 05 06 07 08 09 10 11 12 13 14 15 16 17 18 19 20 21 22 23" at bounding box center [951, 439] width 30 height 26
type input "14:00"
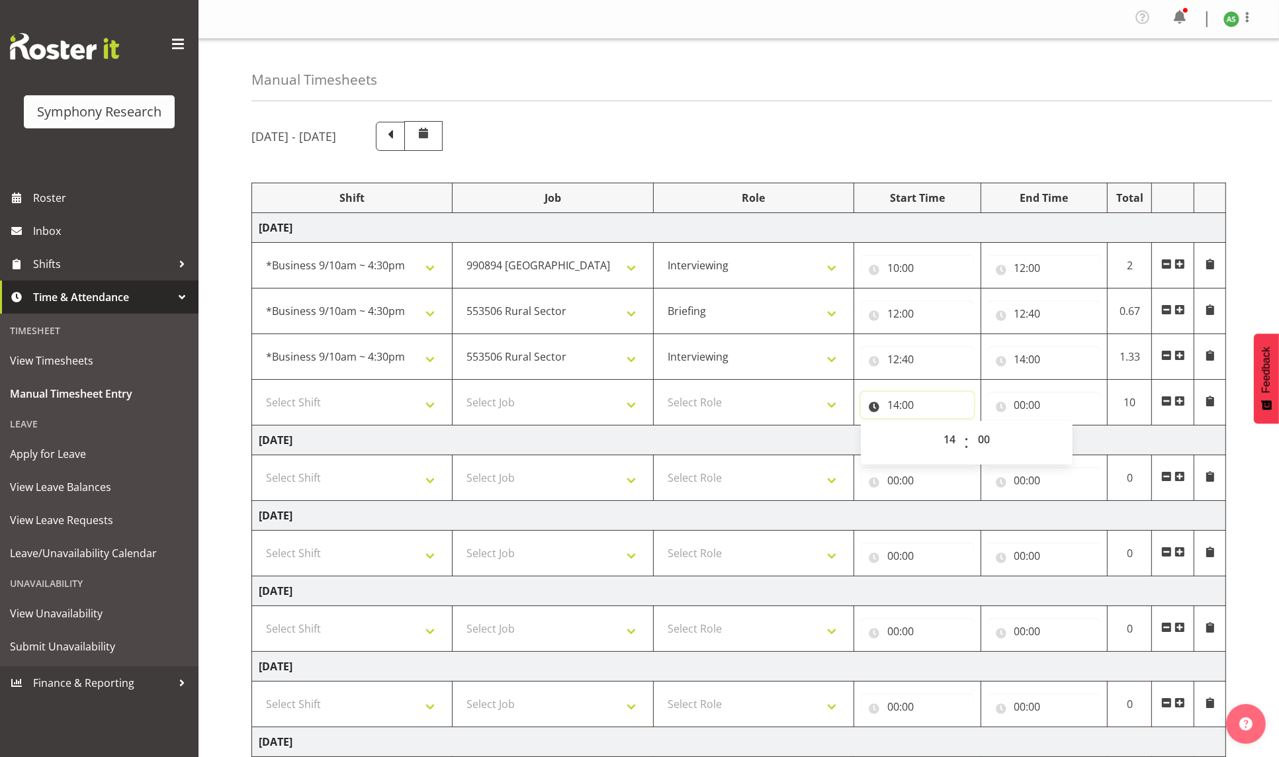
click at [911, 407] on input "14:00" at bounding box center [917, 405] width 113 height 26
click at [983, 435] on select "00 01 02 03 04 05 06 07 08 09 10 11 12 13 14 15 16 17 18 19 20 21 22 23 24 25 2…" at bounding box center [986, 439] width 30 height 26
select select "30"
click at [971, 429] on select "00 01 02 03 04 05 06 07 08 09 10 11 12 13 14 15 16 17 18 19 20 21 22 23 24 25 2…" at bounding box center [986, 439] width 30 height 26
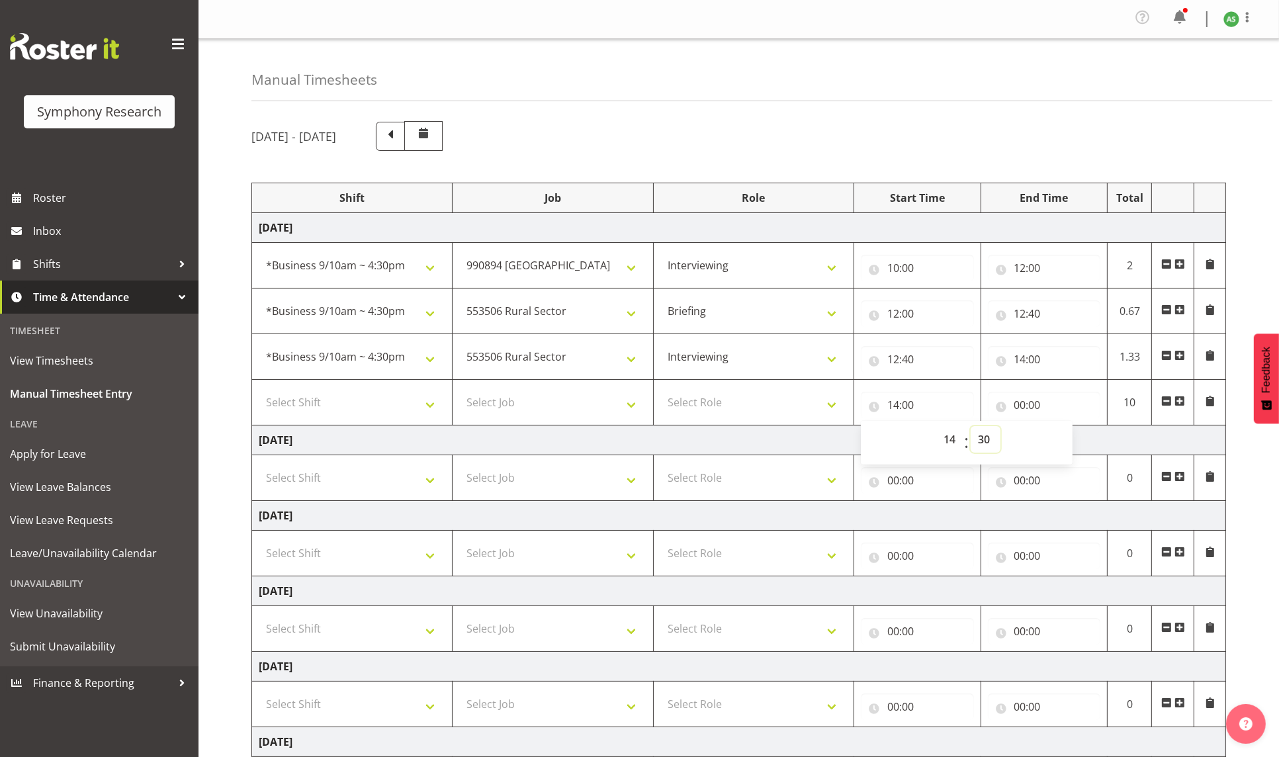
type input "14:30"
click at [759, 395] on select "Select Role Briefing Interviewing" at bounding box center [753, 402] width 187 height 26
select select "47"
click at [660, 392] on select "Select Role Briefing Interviewing" at bounding box center [753, 402] width 187 height 26
click at [606, 411] on select "Select Job 550060 IF Admin 553492 World Poll Aus Wave 2 Main 2025 553493 World …" at bounding box center [552, 402] width 187 height 26
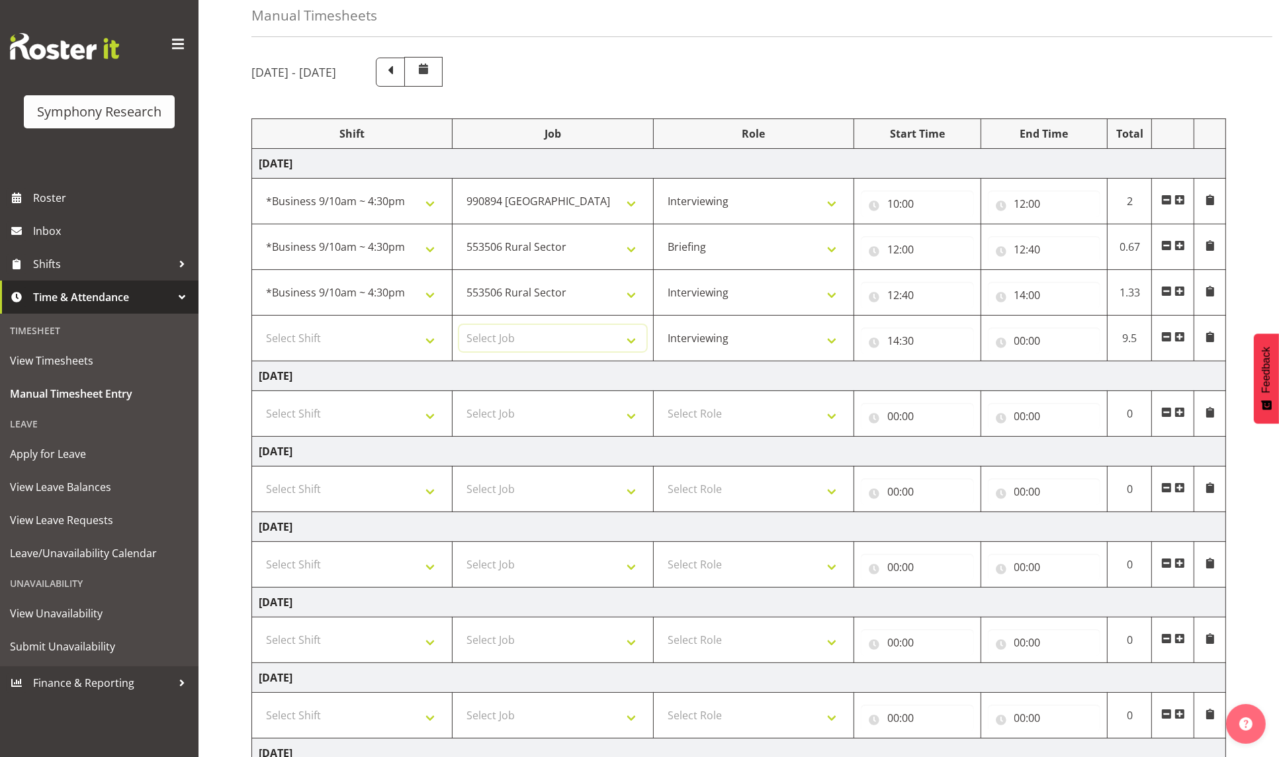
scroll to position [99, 0]
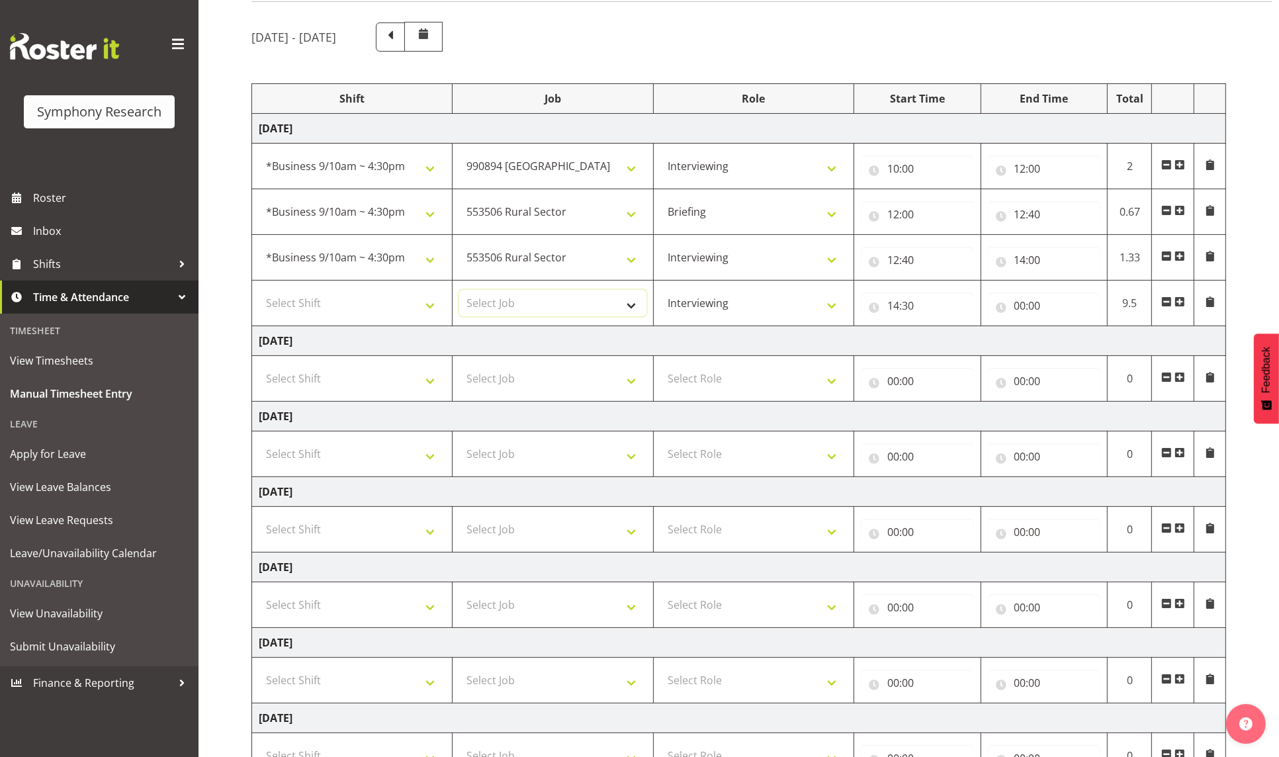
click at [615, 307] on select "Select Job 550060 IF Admin 553492 World Poll Aus Wave 2 Main 2025 553493 World …" at bounding box center [552, 303] width 187 height 26
select select "10576"
click at [459, 292] on select "Select Job 550060 IF Admin 553492 World Poll Aus Wave 2 Main 2025 553493 World …" at bounding box center [552, 303] width 187 height 26
click at [420, 304] on select "Select Shift !!Weekend Residential (Roster IT Shift Label) *Business 9/10am ~ 4…" at bounding box center [352, 303] width 187 height 26
select select "26078"
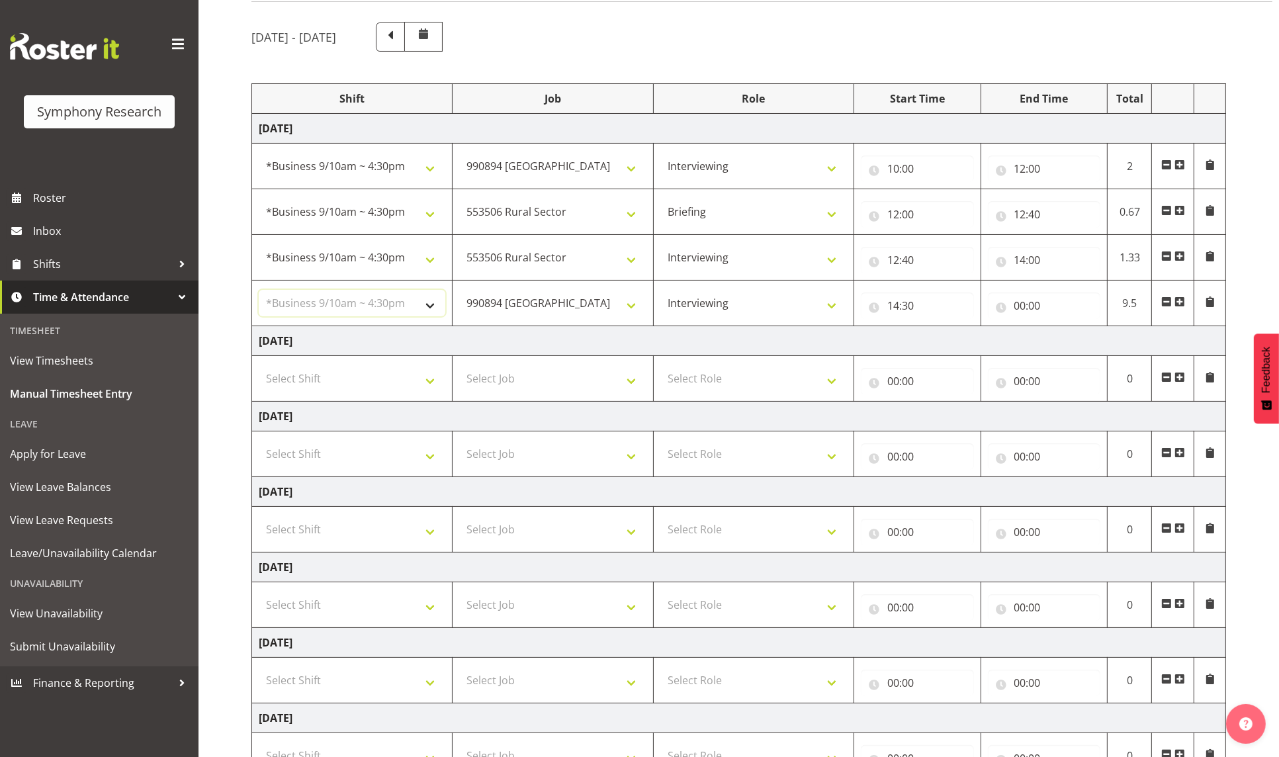
click at [259, 292] on select "Select Shift !!Weekend Residential (Roster IT Shift Label) *Business 9/10am ~ 4…" at bounding box center [352, 303] width 187 height 26
click at [1178, 307] on span at bounding box center [1180, 301] width 11 height 11
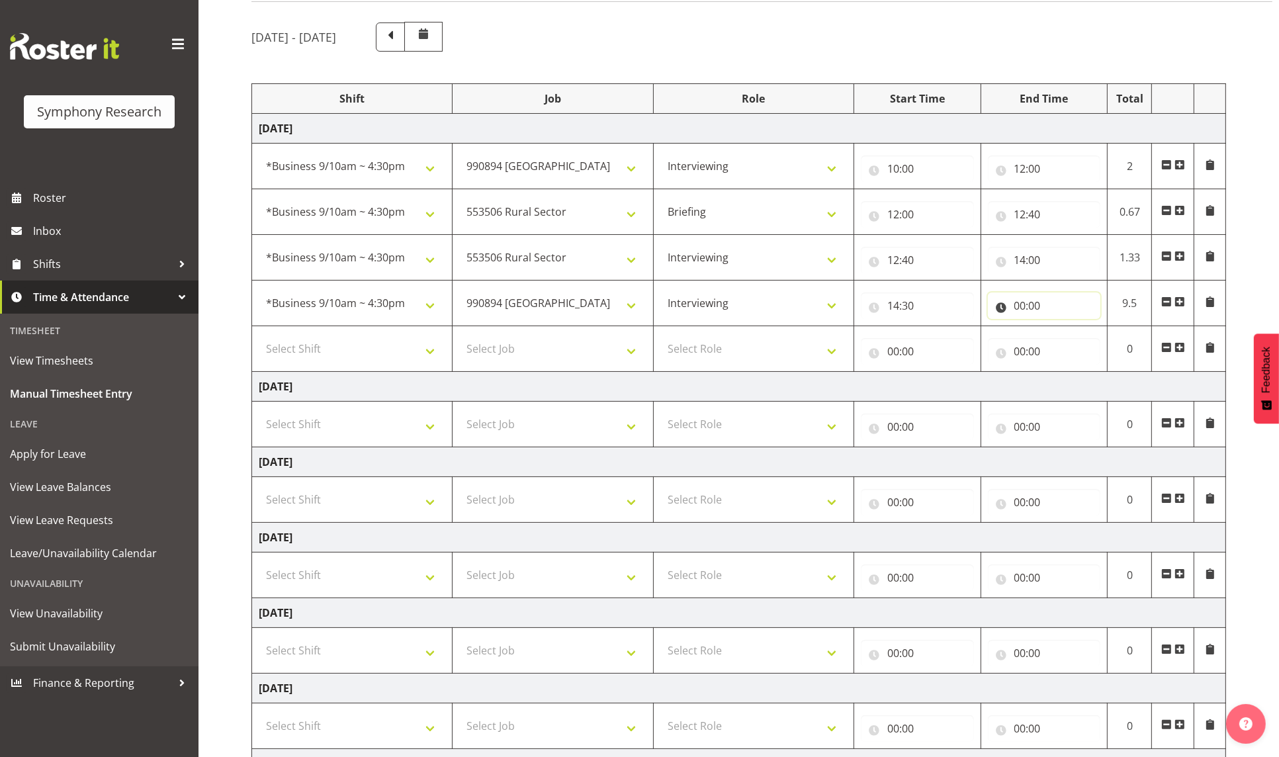
click at [1014, 302] on input "00:00" at bounding box center [1044, 305] width 113 height 26
click at [1079, 343] on select "00 01 02 03 04 05 06 07 08 09 10 11 12 13 14 15 16 17 18 19 20 21 22 23" at bounding box center [1078, 340] width 30 height 26
select select "16"
click at [1063, 330] on select "00 01 02 03 04 05 06 07 08 09 10 11 12 13 14 15 16 17 18 19 20 21 22 23" at bounding box center [1078, 340] width 30 height 26
type input "16:00"
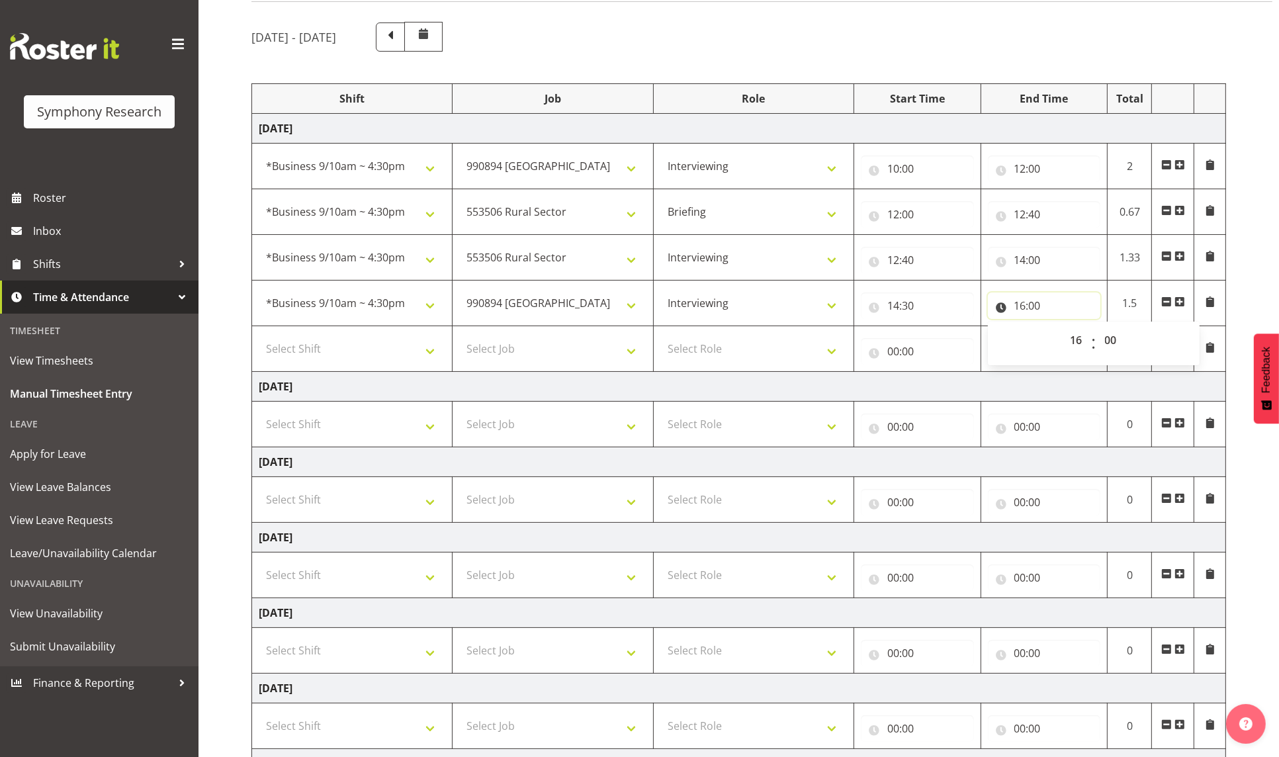
click at [1039, 308] on input "16:00" at bounding box center [1044, 305] width 113 height 26
click at [1036, 309] on input "16:00" at bounding box center [1044, 305] width 113 height 26
drag, startPoint x: 1110, startPoint y: 339, endPoint x: 1110, endPoint y: 333, distance: 6.7
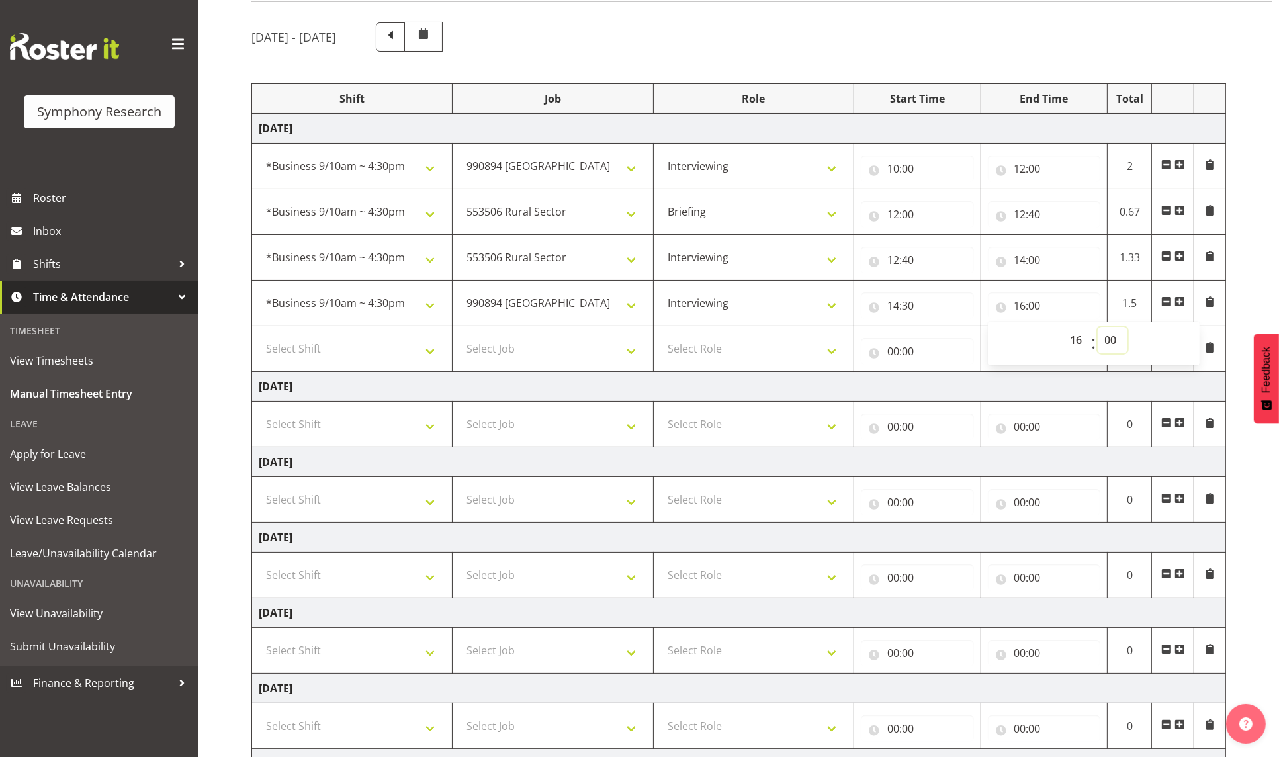
click at [1110, 337] on select "00 01 02 03 04 05 06 07 08 09 10 11 12 13 14 15 16 17 18 19 20 21 22 23 24 25 2…" at bounding box center [1113, 340] width 30 height 26
select select "30"
click at [1098, 330] on select "00 01 02 03 04 05 06 07 08 09 10 11 12 13 14 15 16 17 18 19 20 21 22 23 24 25 2…" at bounding box center [1113, 340] width 30 height 26
type input "16:30"
click at [697, 356] on select "Select Role Briefing Interviewing" at bounding box center [753, 348] width 187 height 26
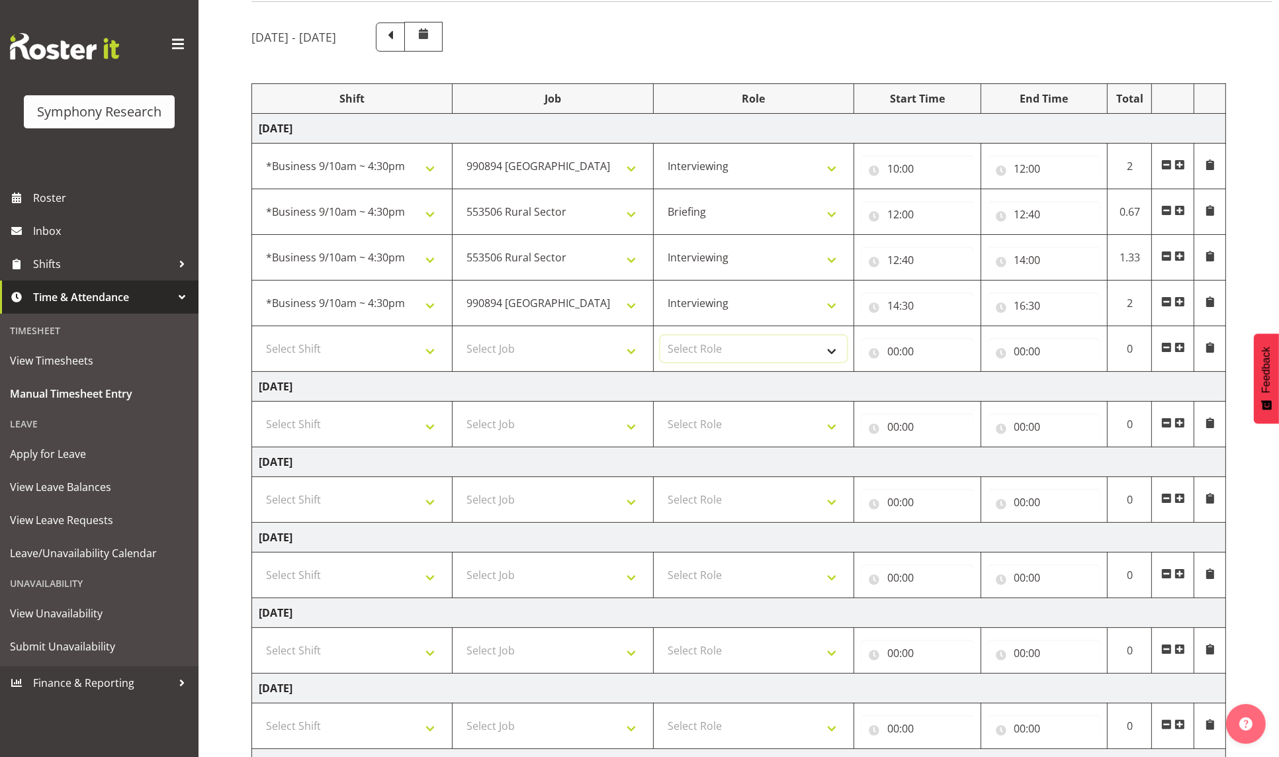
select select "47"
click at [660, 338] on select "Select Role Briefing Interviewing" at bounding box center [753, 348] width 187 height 26
click at [625, 355] on select "Select Job 550060 IF Admin 553492 World Poll Aus Wave 2 Main 2025 553493 World …" at bounding box center [552, 348] width 187 height 26
click at [487, 355] on select "Select Job 550060 IF Admin 553492 World Poll Aus Wave 2 Main 2025 553493 World …" at bounding box center [552, 348] width 187 height 26
click at [431, 357] on select "Select Shift !!Weekend Residential (Roster IT Shift Label) *Business 9/10am ~ 4…" at bounding box center [352, 348] width 187 height 26
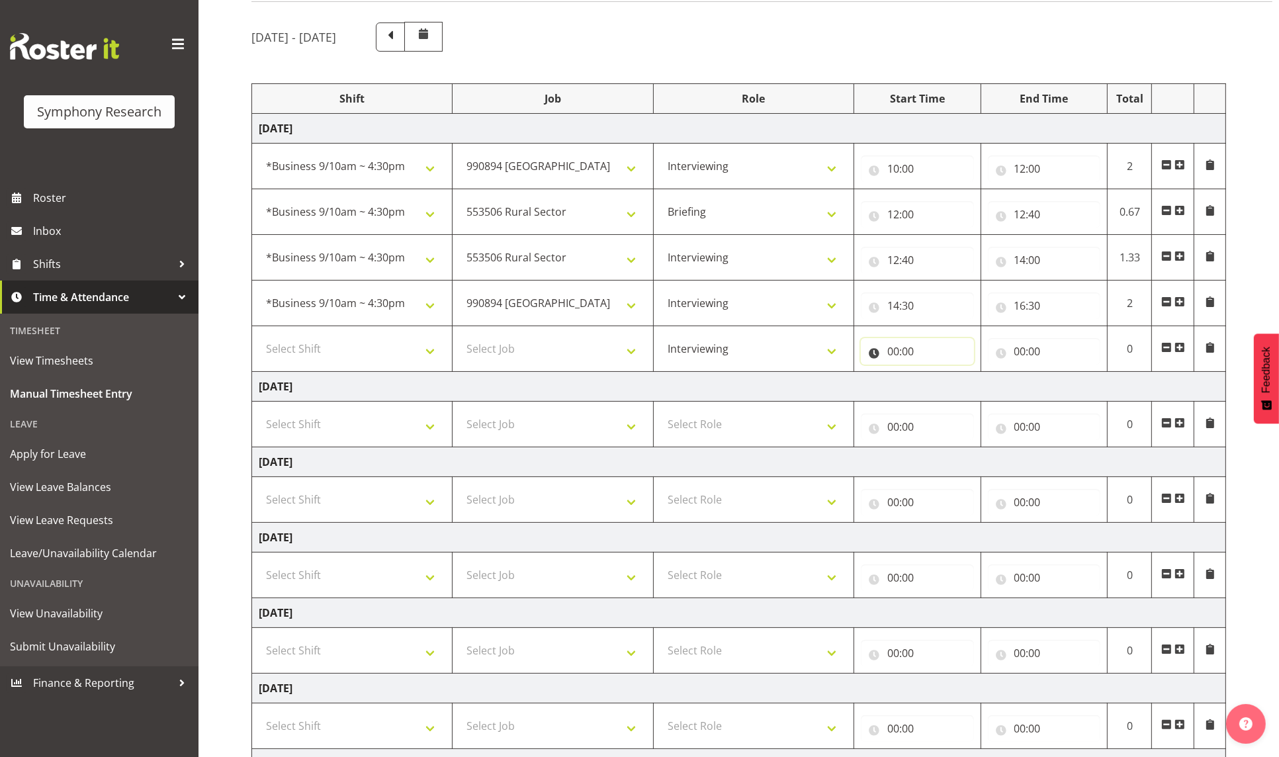
click at [892, 353] on input "00:00" at bounding box center [917, 351] width 113 height 26
click at [948, 382] on select "00 01 02 03 04 05 06 07 08 09 10 11 12 13 14 15 16 17 18 19 20 21 22 23" at bounding box center [951, 386] width 30 height 26
select select "18"
click at [936, 375] on select "00 01 02 03 04 05 06 07 08 09 10 11 12 13 14 15 16 17 18 19 20 21 22 23" at bounding box center [951, 386] width 30 height 26
type input "18:00"
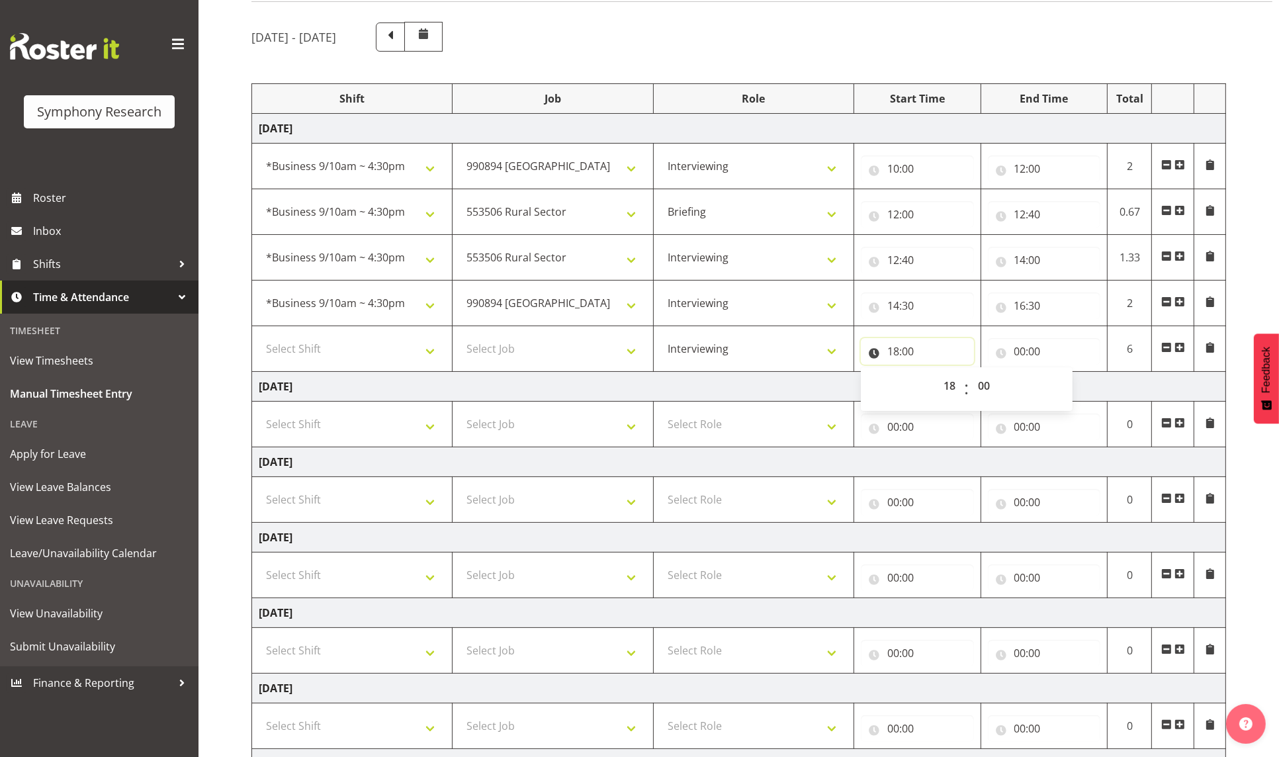
click at [910, 349] on input "18:00" at bounding box center [917, 351] width 113 height 26
click at [911, 349] on input "18:00" at bounding box center [917, 351] width 113 height 26
click at [984, 382] on select "00 01 02 03 04 05 06 07 08 09 10 11 12 13 14 15 16 17 18 19 20 21 22 23 24 25 2…" at bounding box center [986, 386] width 30 height 26
select select "30"
click at [971, 375] on select "00 01 02 03 04 05 06 07 08 09 10 11 12 13 14 15 16 17 18 19 20 21 22 23 24 25 2…" at bounding box center [986, 386] width 30 height 26
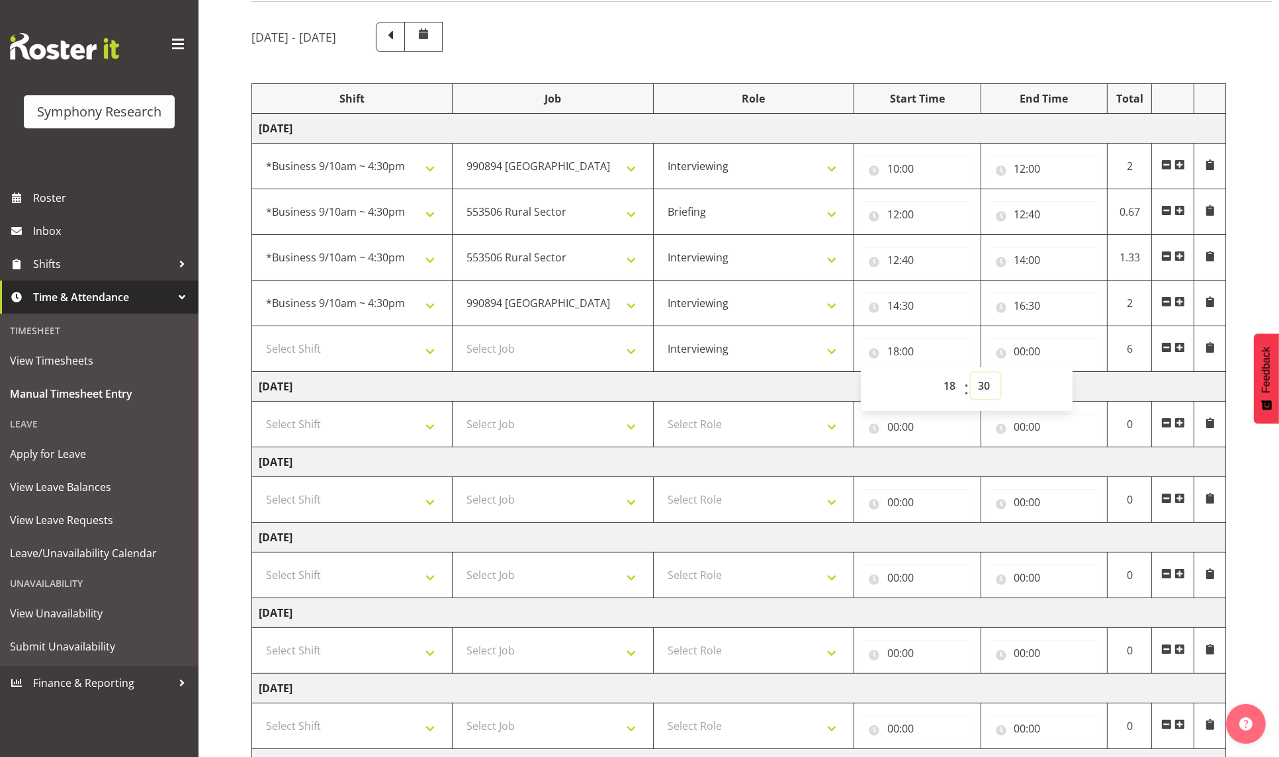
type input "18:30"
click at [623, 353] on select "Select Job 550060 IF Admin 553492 World Poll Aus Wave 2 Main 2025 553493 World …" at bounding box center [552, 348] width 187 height 26
select select "10499"
click at [459, 338] on select "Select Job 550060 IF Admin 553492 World Poll Aus Wave 2 Main 2025 553493 World …" at bounding box center [552, 348] width 187 height 26
click at [428, 351] on select "Select Shift !!Weekend Residential (Roster IT Shift Label) *Business 9/10am ~ 4…" at bounding box center [352, 348] width 187 height 26
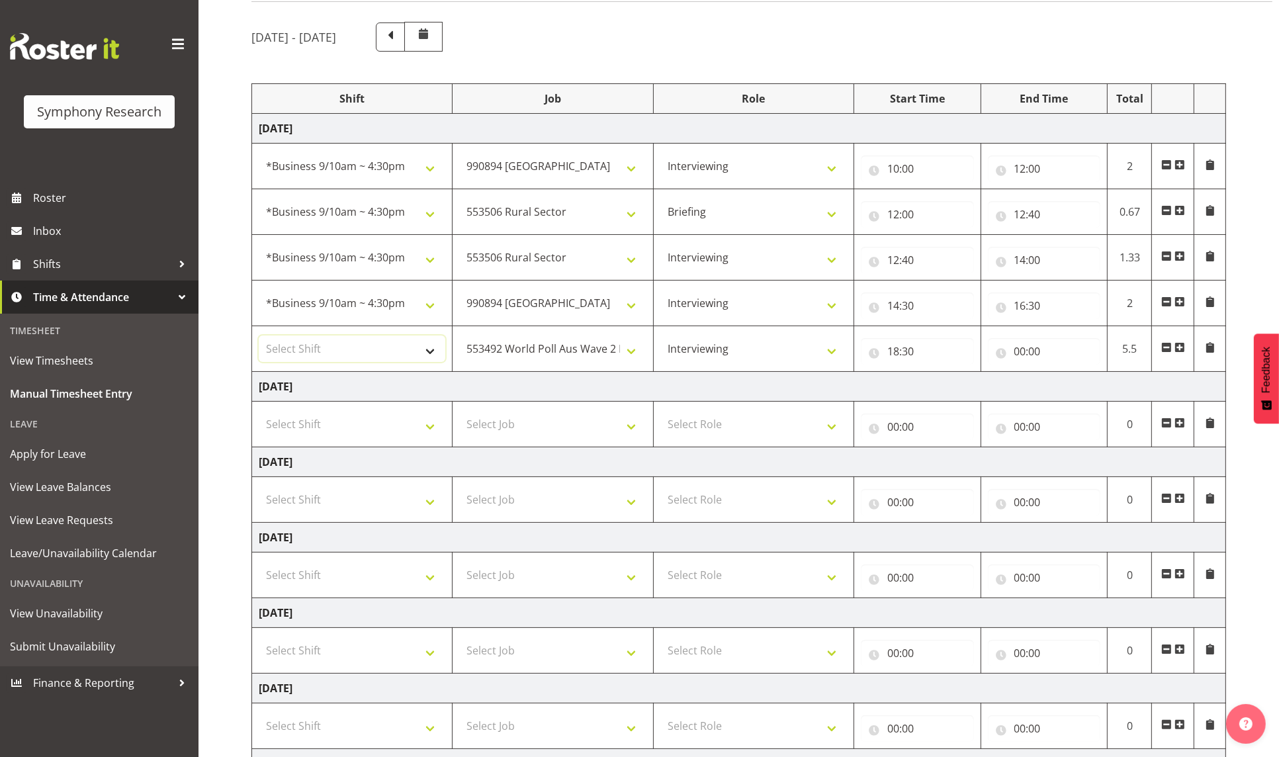
select select "56692"
click at [259, 338] on select "Select Shift !!Weekend Residential (Roster IT Shift Label) *Business 9/10am ~ 4…" at bounding box center [352, 348] width 187 height 26
click at [1021, 356] on input "00:00" at bounding box center [1044, 351] width 113 height 26
click at [1075, 388] on select "00 01 02 03 04 05 06 07 08 09 10 11 12 13 14 15 16 17 18 19 20 21 22 23" at bounding box center [1078, 386] width 30 height 26
select select "22"
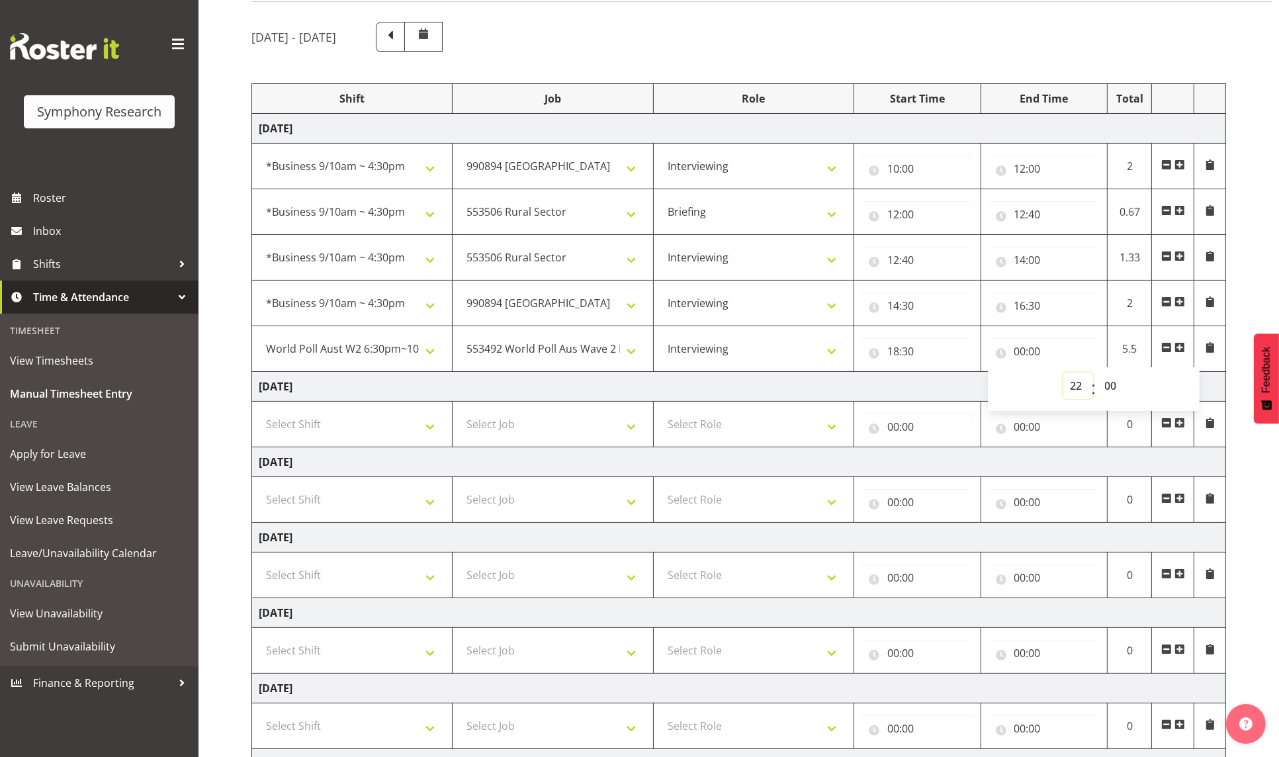
click at [1063, 375] on select "00 01 02 03 04 05 06 07 08 09 10 11 12 13 14 15 16 17 18 19 20 21 22 23" at bounding box center [1078, 386] width 30 height 26
type input "22:00"
click at [1041, 353] on input "22:00" at bounding box center [1044, 351] width 113 height 26
click at [1037, 353] on input "22:00" at bounding box center [1044, 351] width 113 height 26
click at [1115, 383] on select "00 01 02 03 04 05 06 07 08 09 10 11 12 13 14 15 16 17 18 19 20 21 22 23 24 25 2…" at bounding box center [1113, 386] width 30 height 26
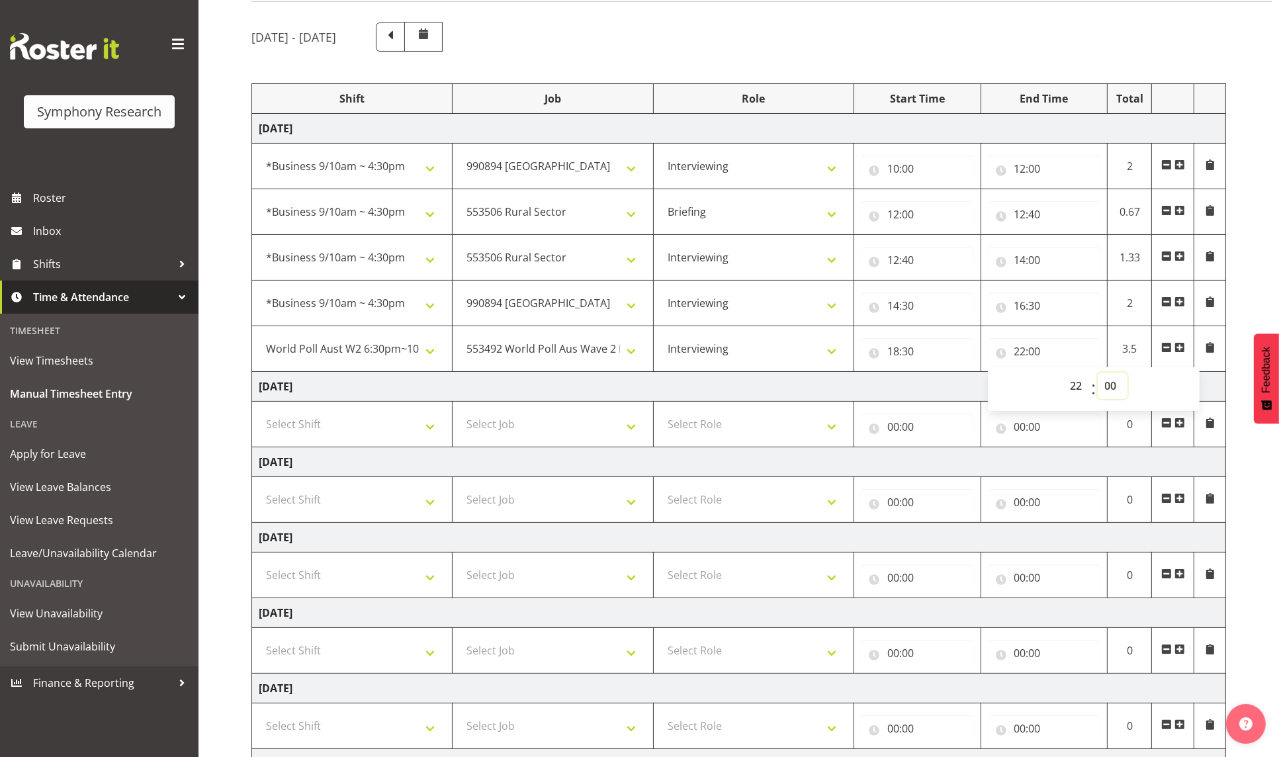
select select "30"
click at [1098, 375] on select "00 01 02 03 04 05 06 07 08 09 10 11 12 13 14 15 16 17 18 19 20 21 22 23 24 25 2…" at bounding box center [1113, 386] width 30 height 26
type input "22:30"
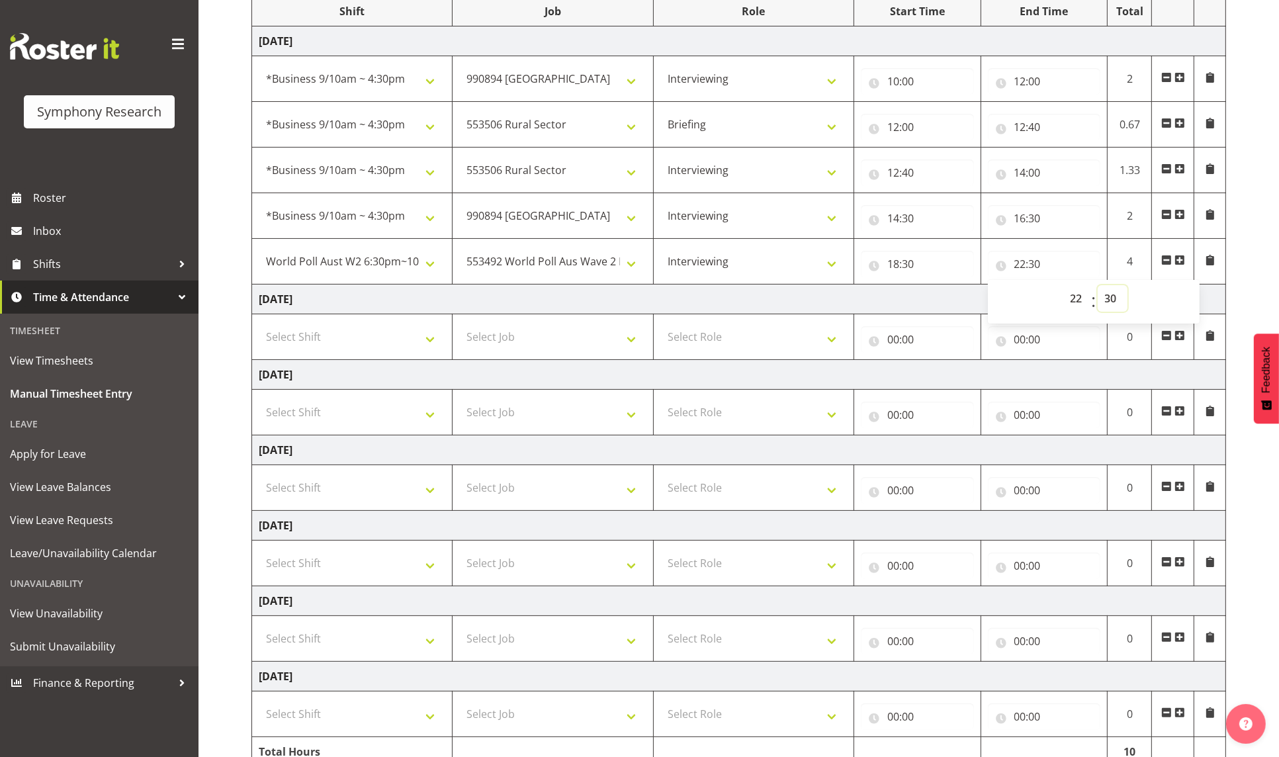
scroll to position [259, 0]
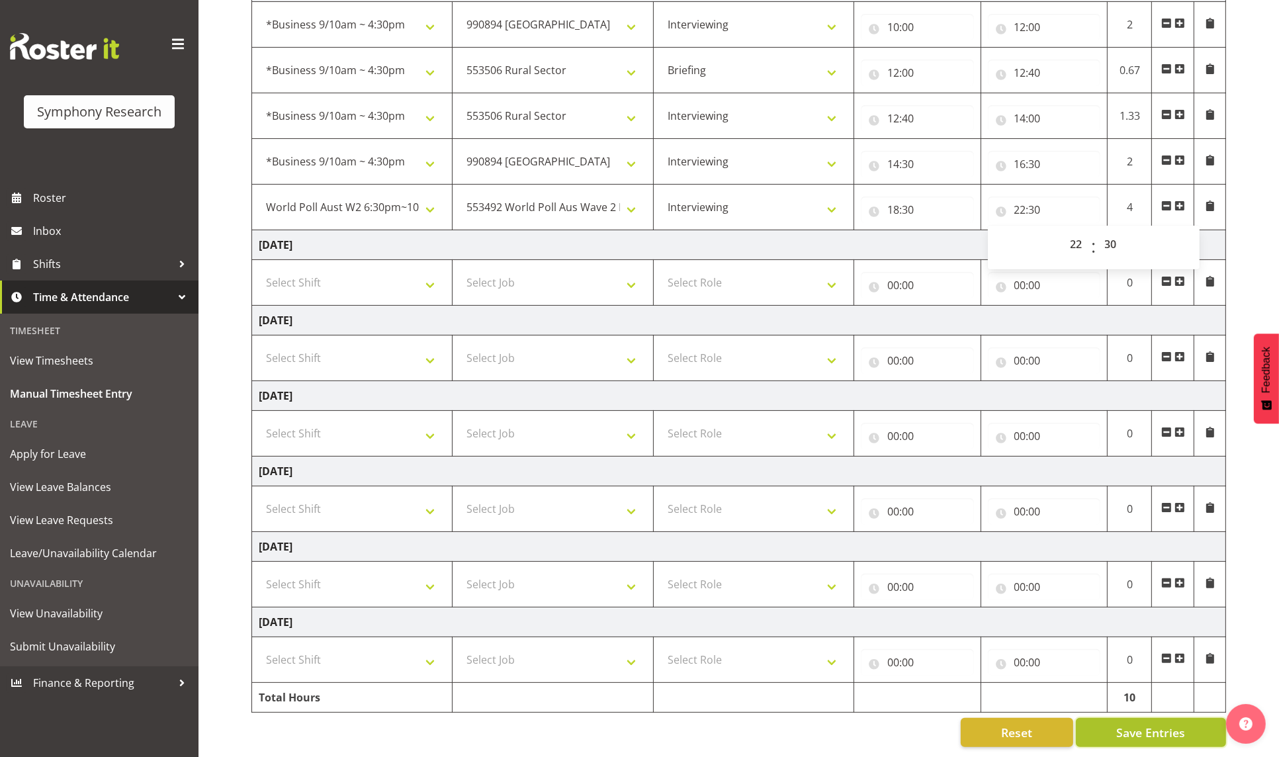
click at [1113, 718] on button "Save Entries" at bounding box center [1151, 732] width 150 height 29
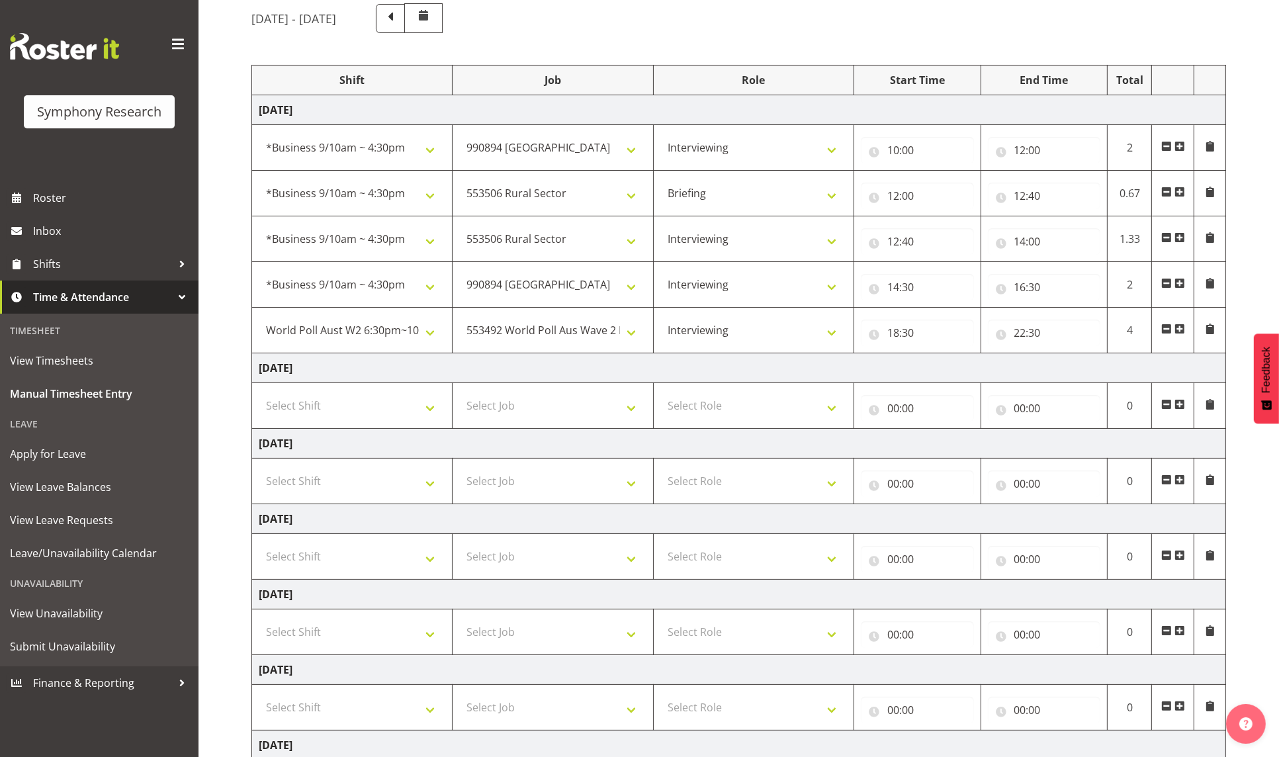
scroll to position [0, 0]
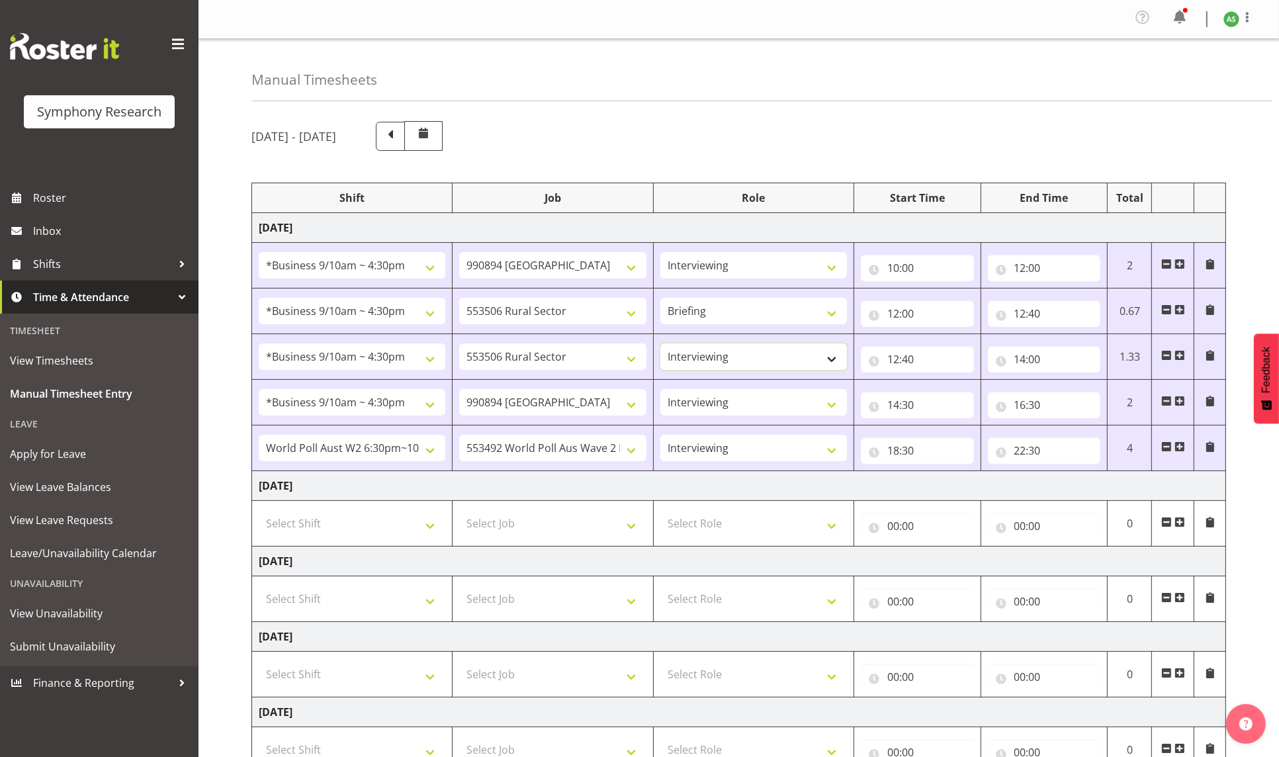
click at [757, 361] on select "Briefing Interviewing" at bounding box center [753, 356] width 187 height 26
click at [756, 359] on select "Briefing Interviewing" at bounding box center [753, 356] width 187 height 26
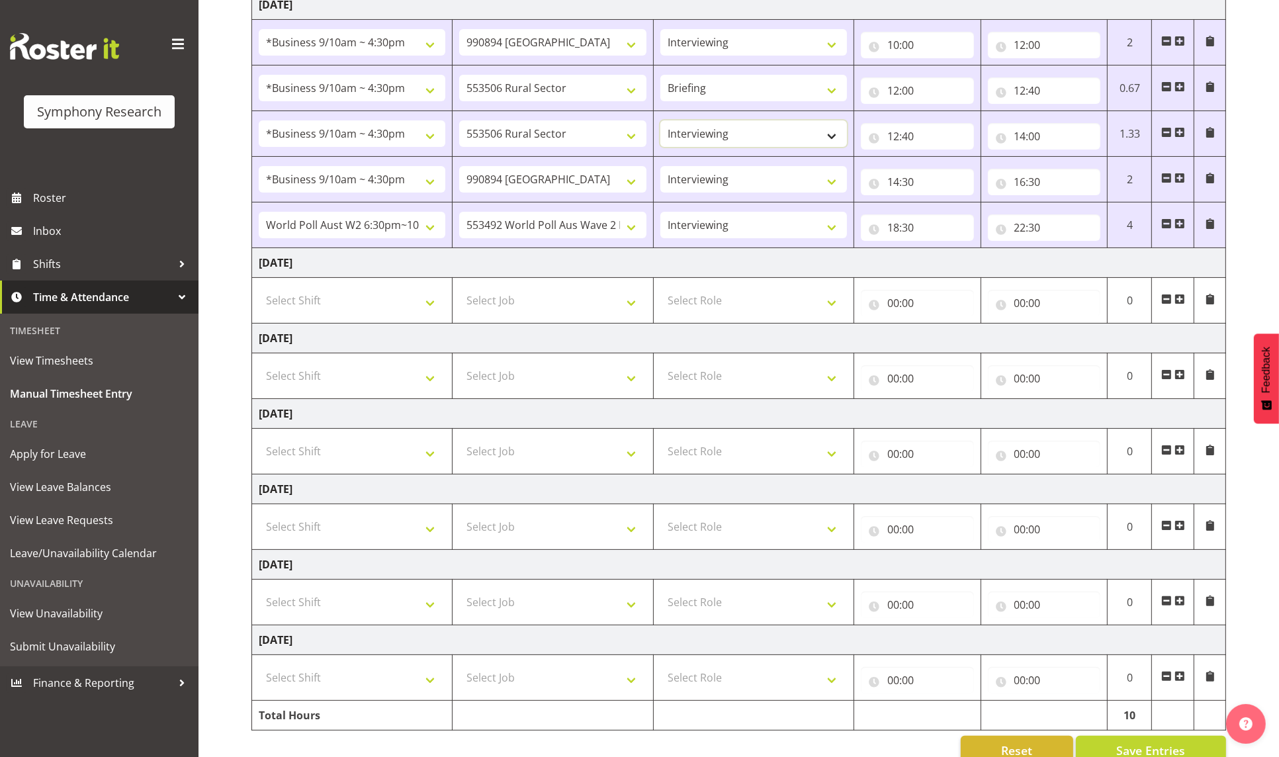
scroll to position [259, 0]
